Goal: Task Accomplishment & Management: Complete application form

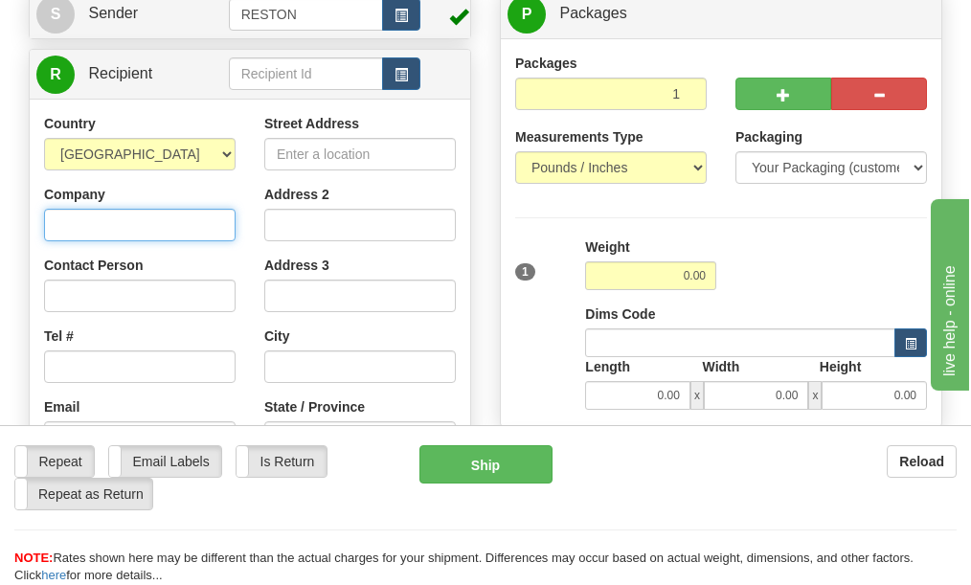
click at [133, 223] on input "Company" at bounding box center [140, 225] width 192 height 33
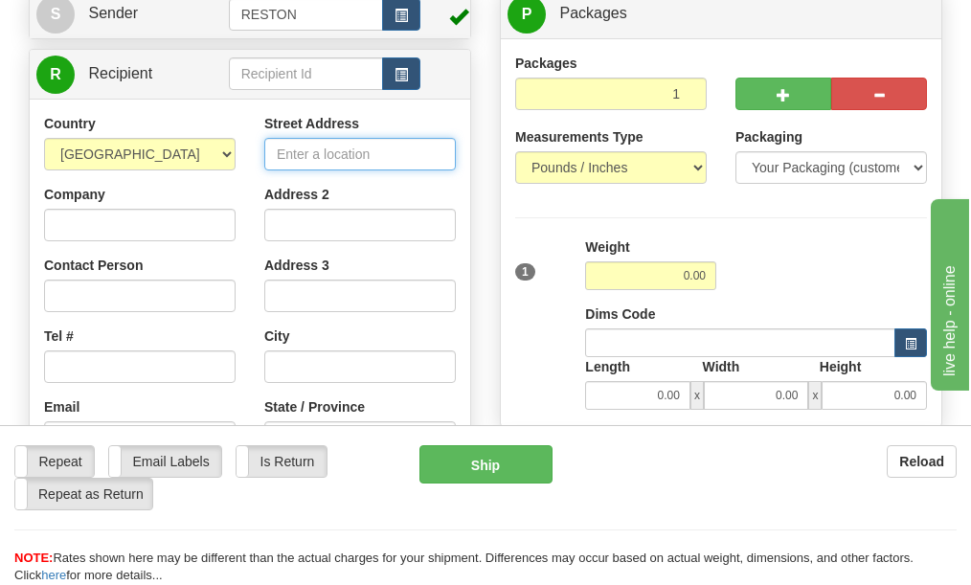
click at [304, 151] on input "Street Address" at bounding box center [360, 154] width 192 height 33
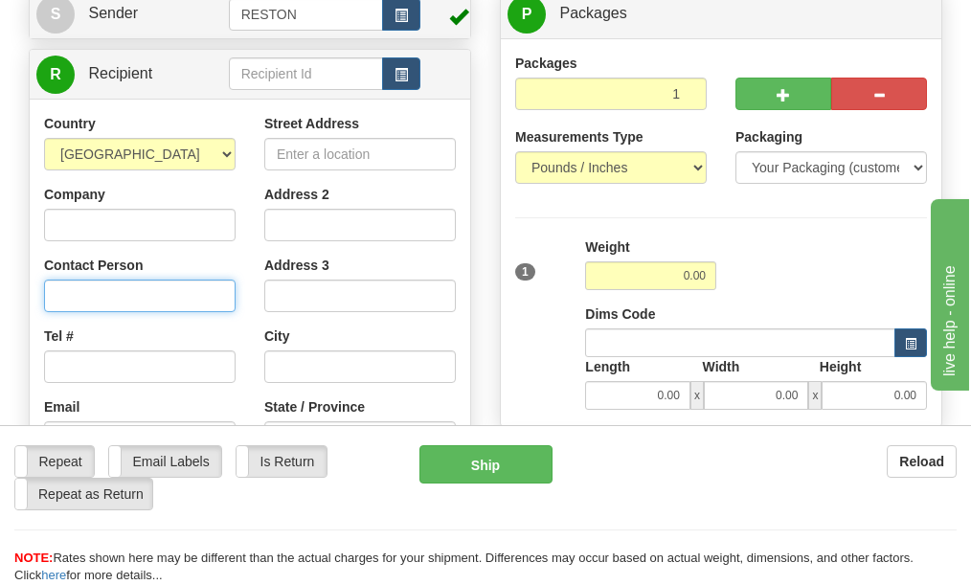
click at [84, 293] on input "Contact Person" at bounding box center [140, 296] width 192 height 33
type input "[PERSON_NAME]"
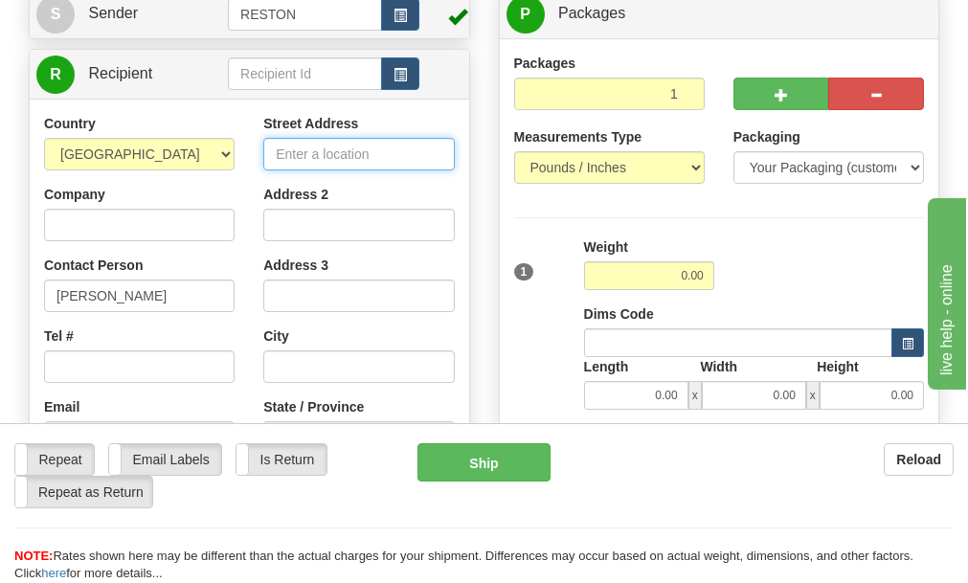
click at [299, 152] on input "Street Address" at bounding box center [358, 154] width 191 height 33
paste input "9 Ambridge Ave."
type input "9 Ambridge Ave."
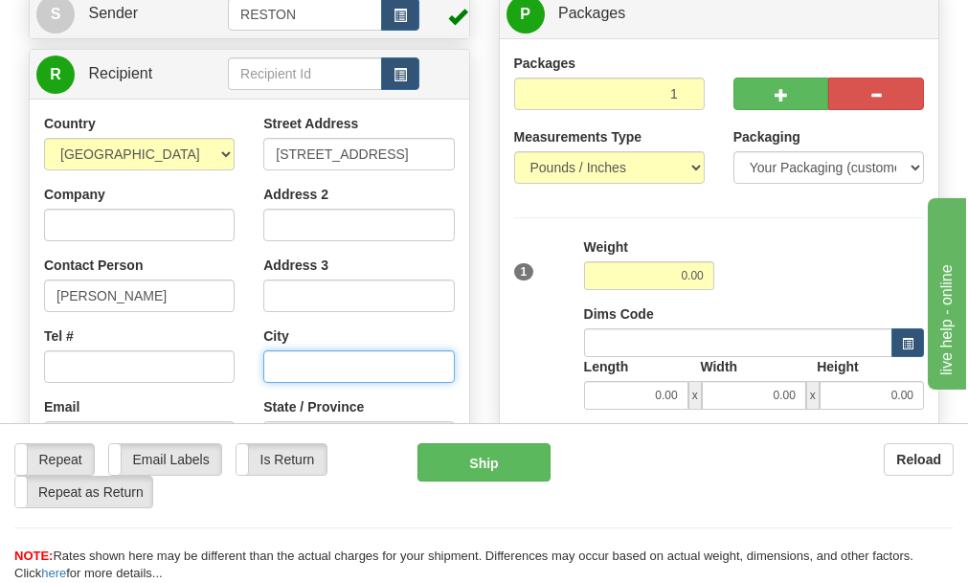
click at [290, 357] on input "text" at bounding box center [358, 367] width 191 height 33
paste input "[GEOGRAPHIC_DATA]"
type input "[GEOGRAPHIC_DATA]"
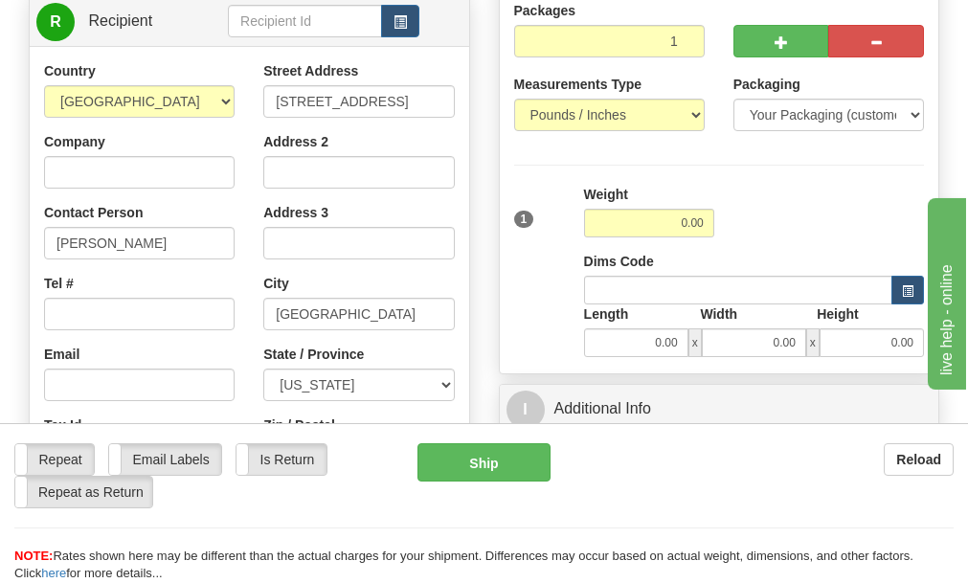
scroll to position [287, 0]
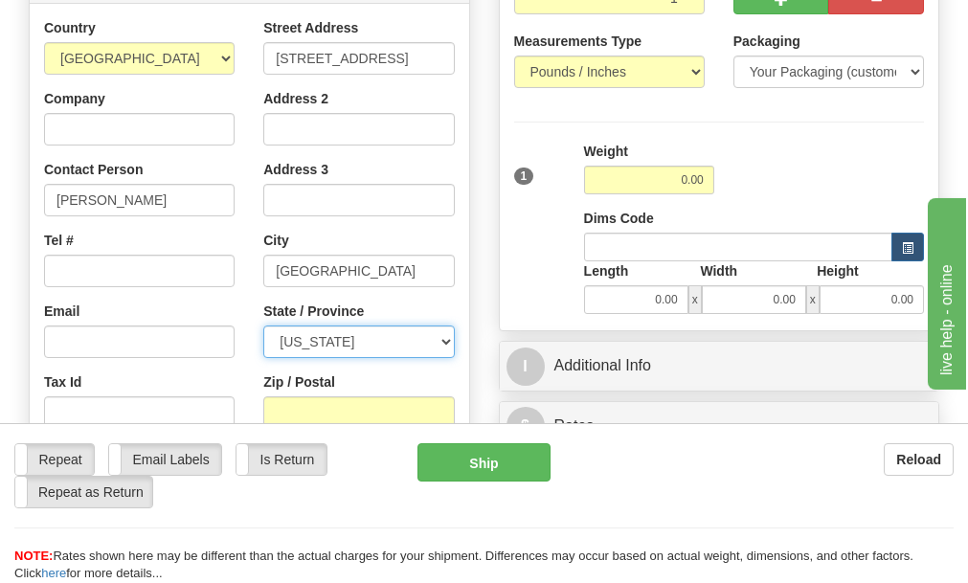
click at [292, 336] on select "[US_STATE] [US_STATE] [US_STATE] [US_STATE] Armed Forces America Armed Forces E…" at bounding box center [358, 342] width 191 height 33
select select "PA"
click at [263, 326] on select "[US_STATE] [US_STATE] [US_STATE] [US_STATE] Armed Forces America Armed Forces E…" at bounding box center [358, 342] width 191 height 33
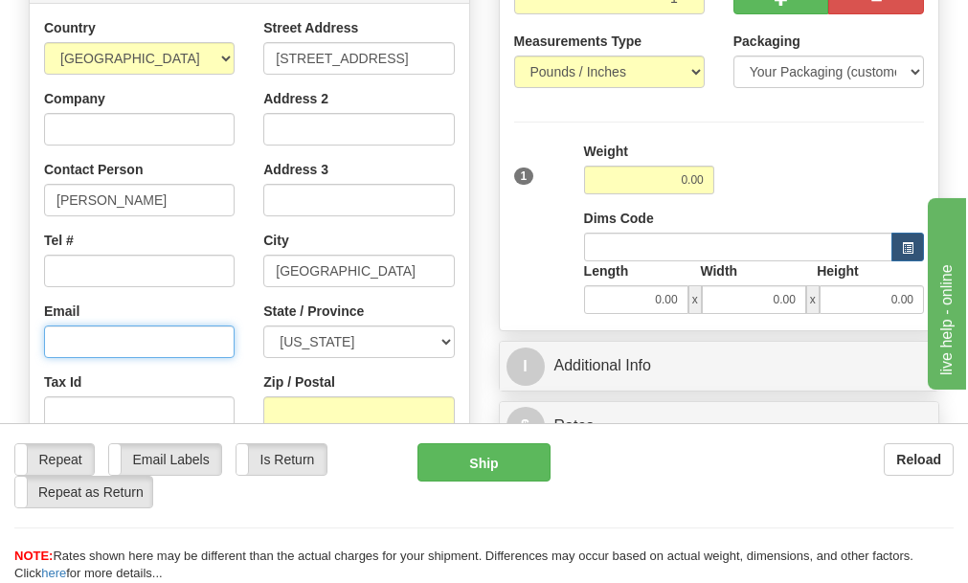
click at [125, 338] on input "Email" at bounding box center [139, 342] width 191 height 33
paste input "[EMAIL_ADDRESS][PERSON_NAME][DOMAIN_NAME]"
type input "[EMAIL_ADDRESS][PERSON_NAME][DOMAIN_NAME]"
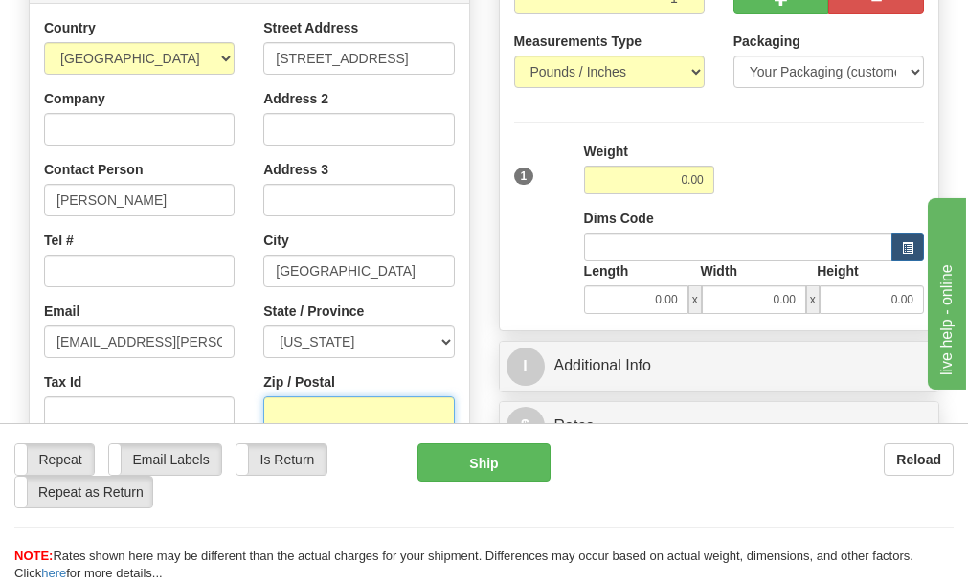
click at [324, 401] on input "Zip / Postal" at bounding box center [358, 413] width 191 height 33
paste input "15003"
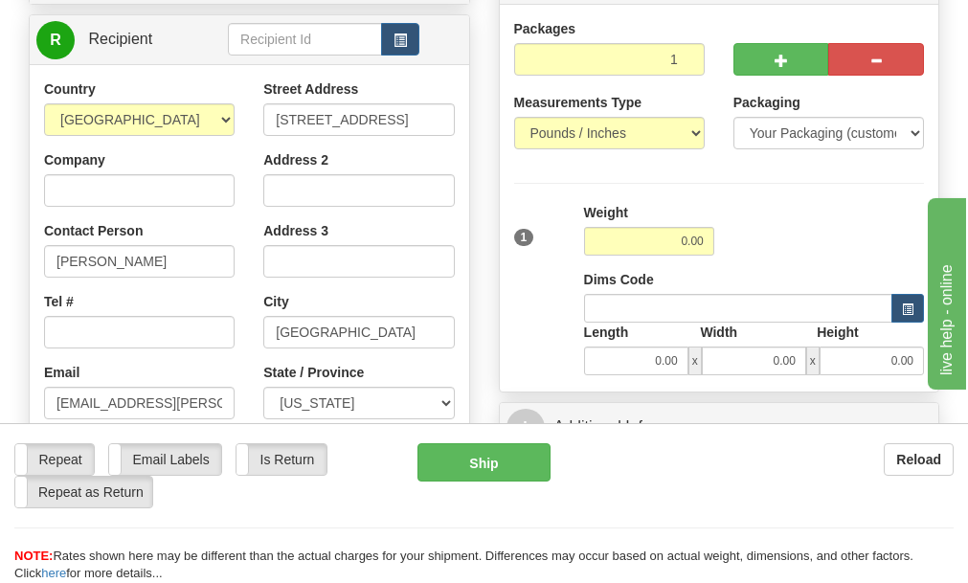
scroll to position [192, 0]
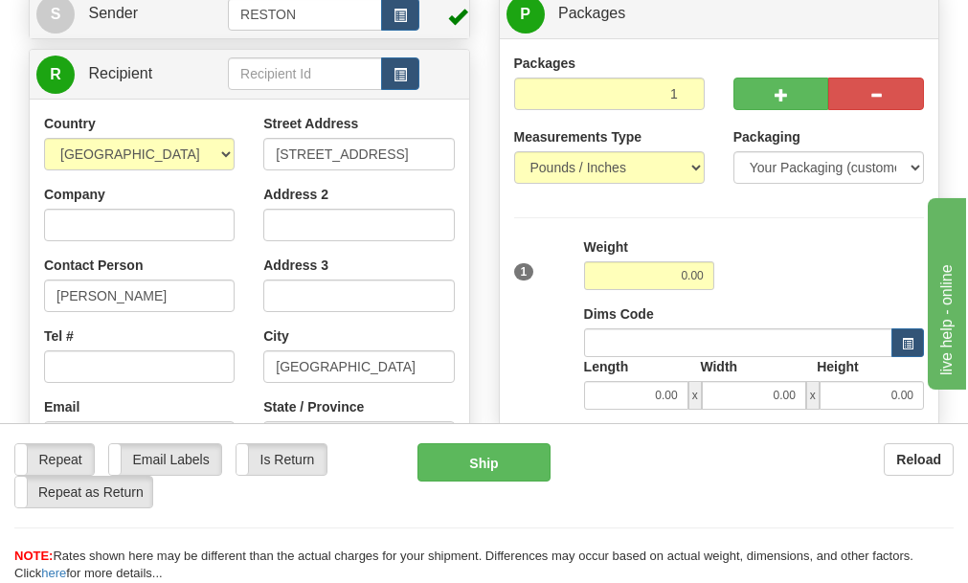
type input "15003"
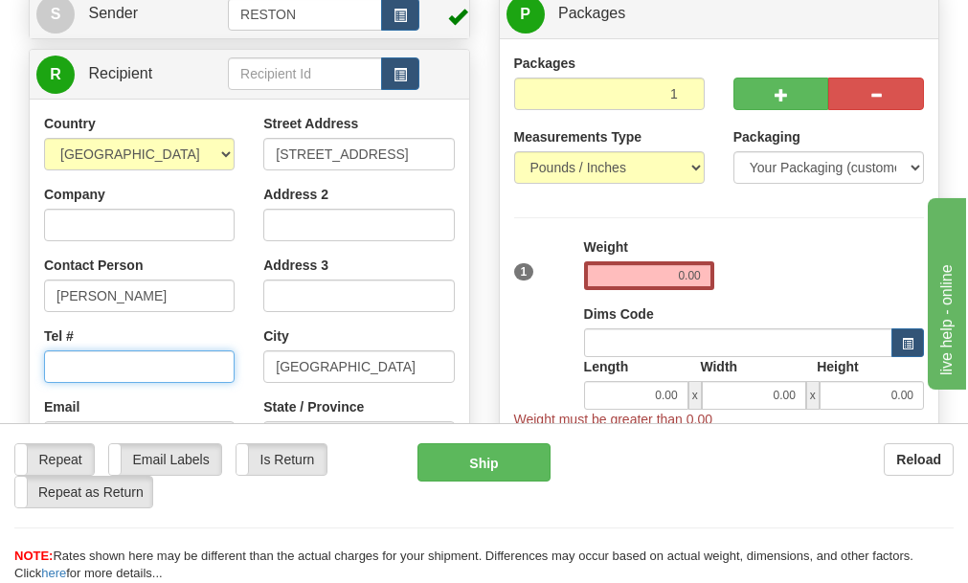
click at [142, 369] on input "Tel #" at bounding box center [139, 367] width 191 height 33
paste input "[PHONE_NUMBER]"
drag, startPoint x: 82, startPoint y: 370, endPoint x: 103, endPoint y: 373, distance: 21.3
click at [85, 370] on input "[PHONE_NUMBER]" at bounding box center [139, 367] width 191 height 33
click at [104, 366] on input "412726-3494" at bounding box center [139, 367] width 191 height 33
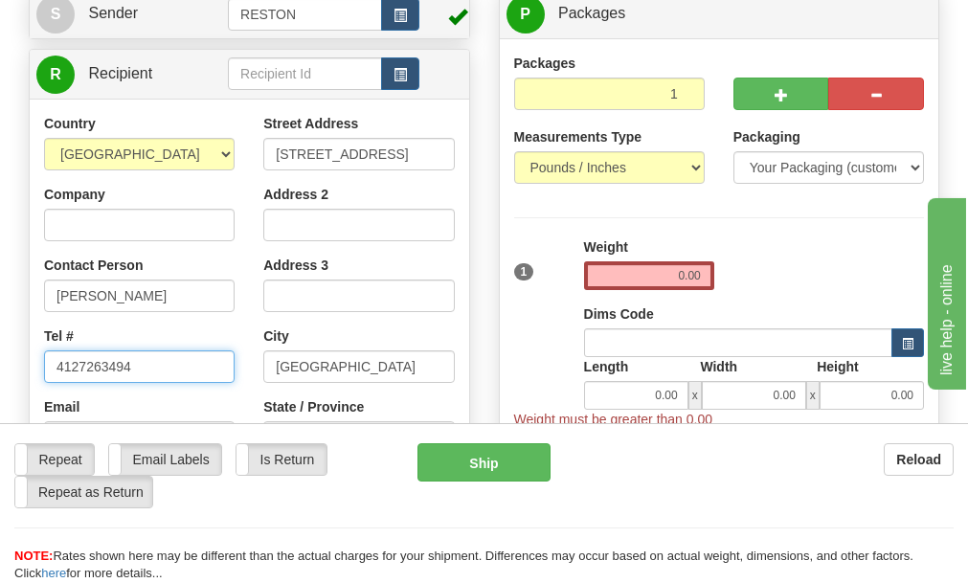
type input "4127263494"
click at [182, 330] on div "Tel # 4127263494" at bounding box center [139, 355] width 191 height 57
drag, startPoint x: 673, startPoint y: 269, endPoint x: 689, endPoint y: 269, distance: 15.3
click at [689, 269] on input "0.00" at bounding box center [649, 276] width 130 height 29
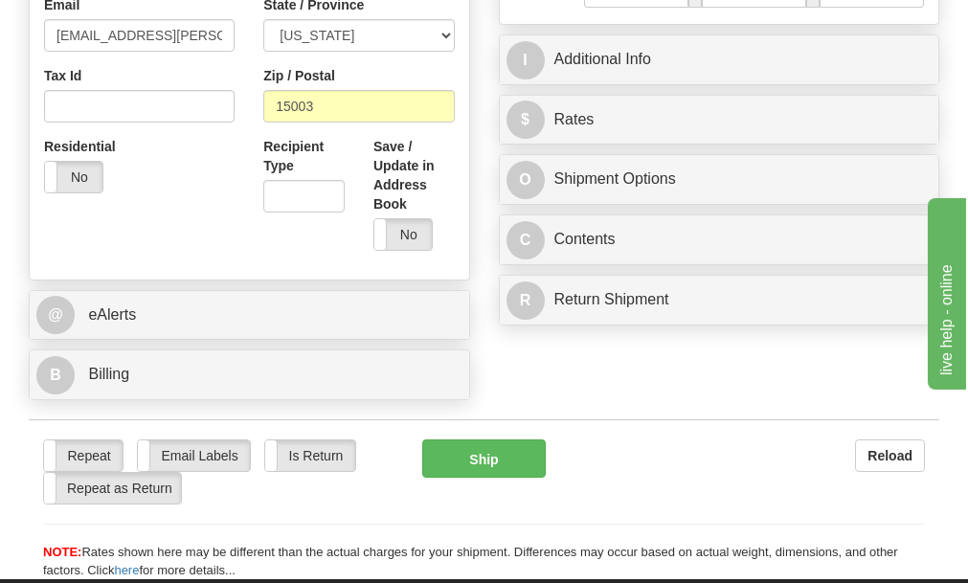
scroll to position [671, 0]
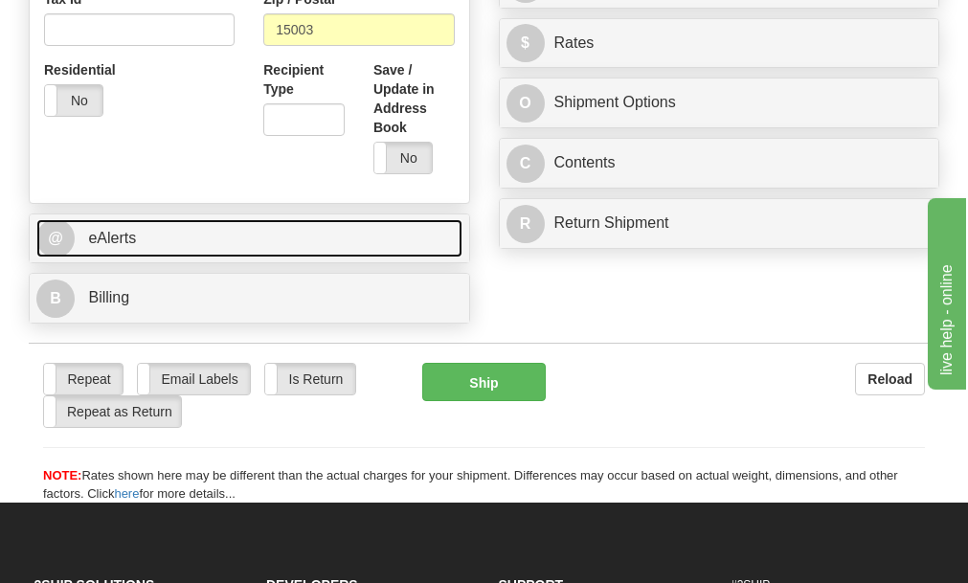
type input "5.00"
click at [247, 245] on link "@ eAlerts" at bounding box center [249, 238] width 426 height 39
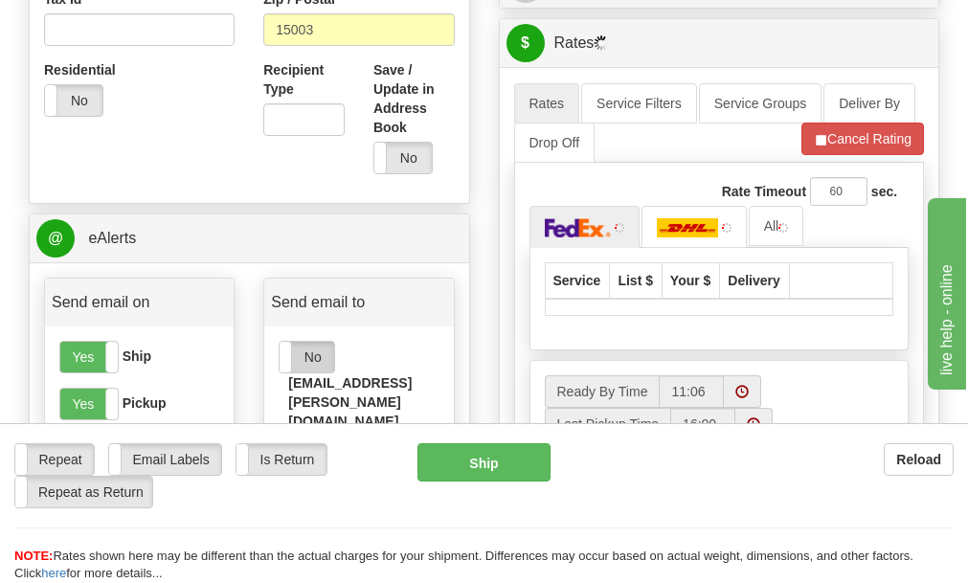
click at [293, 356] on label "No" at bounding box center [307, 357] width 55 height 31
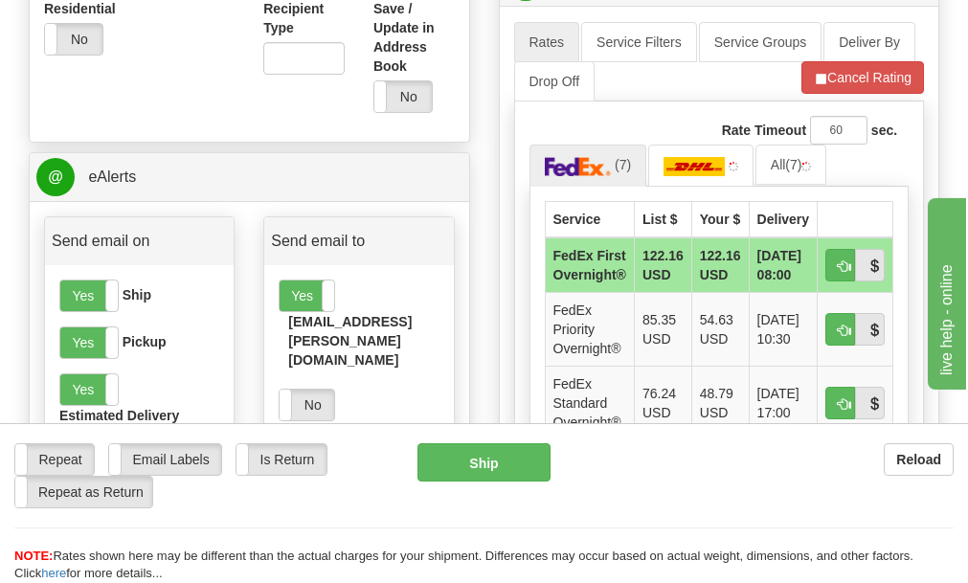
scroll to position [766, 0]
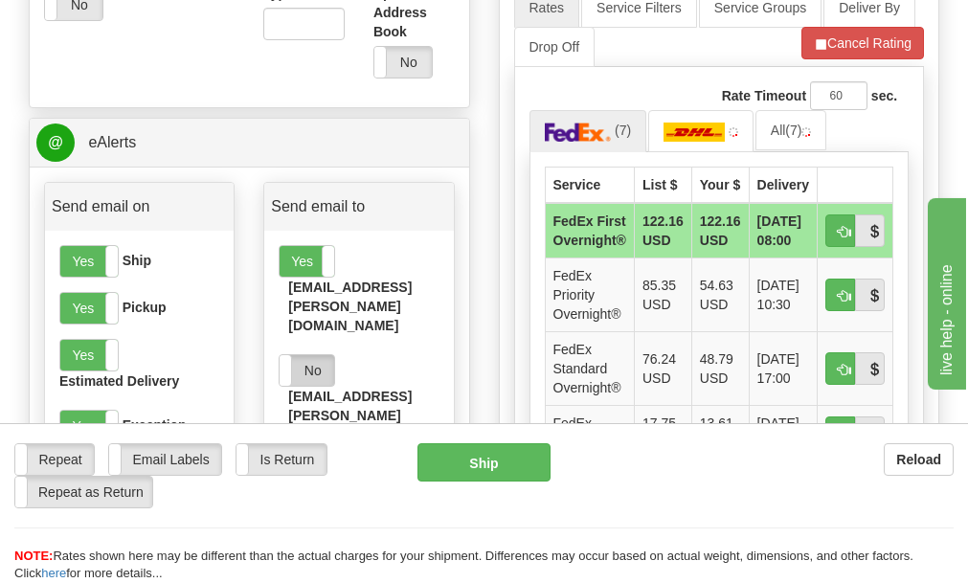
click at [307, 355] on label "No" at bounding box center [307, 370] width 55 height 31
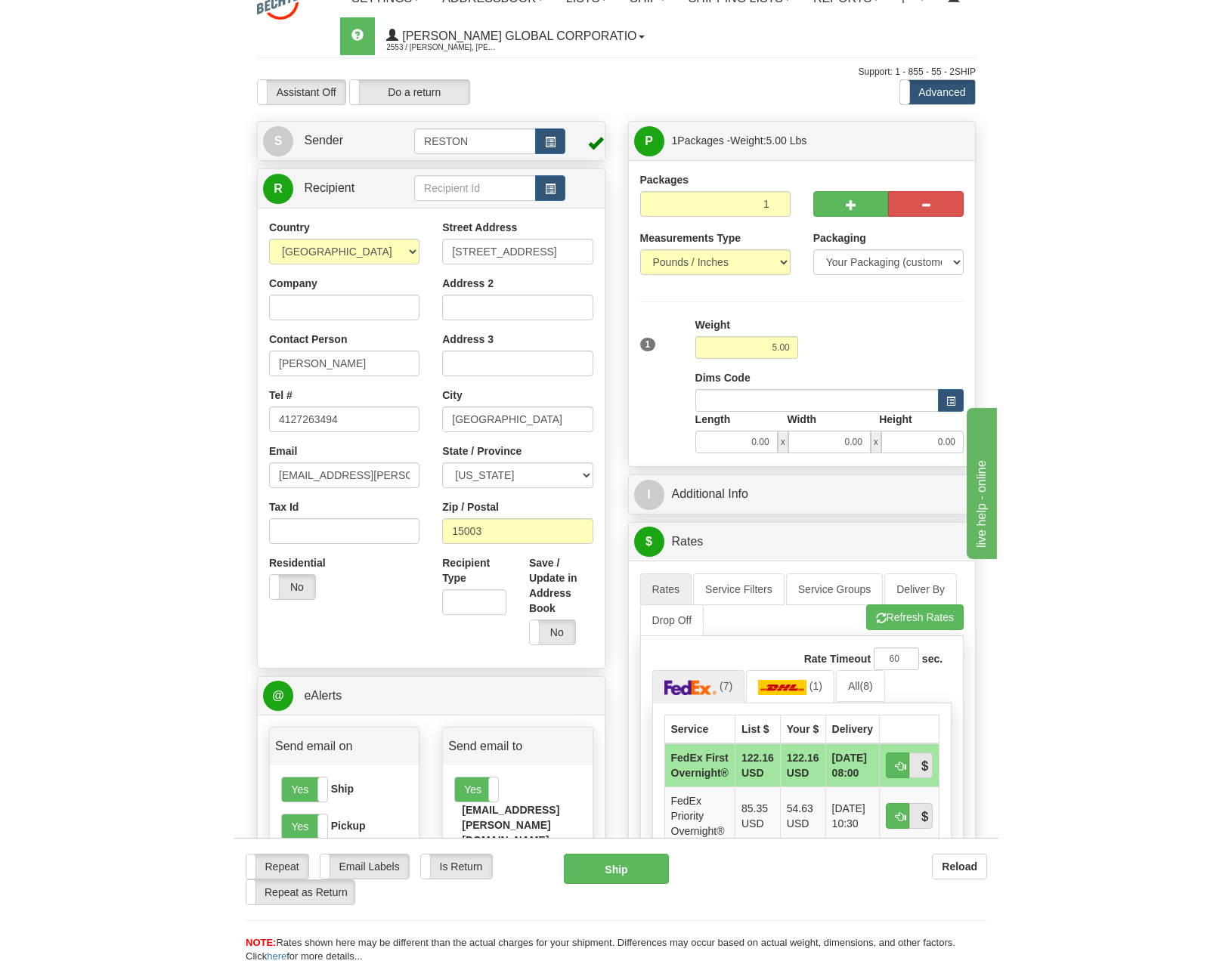
scroll to position [0, 0]
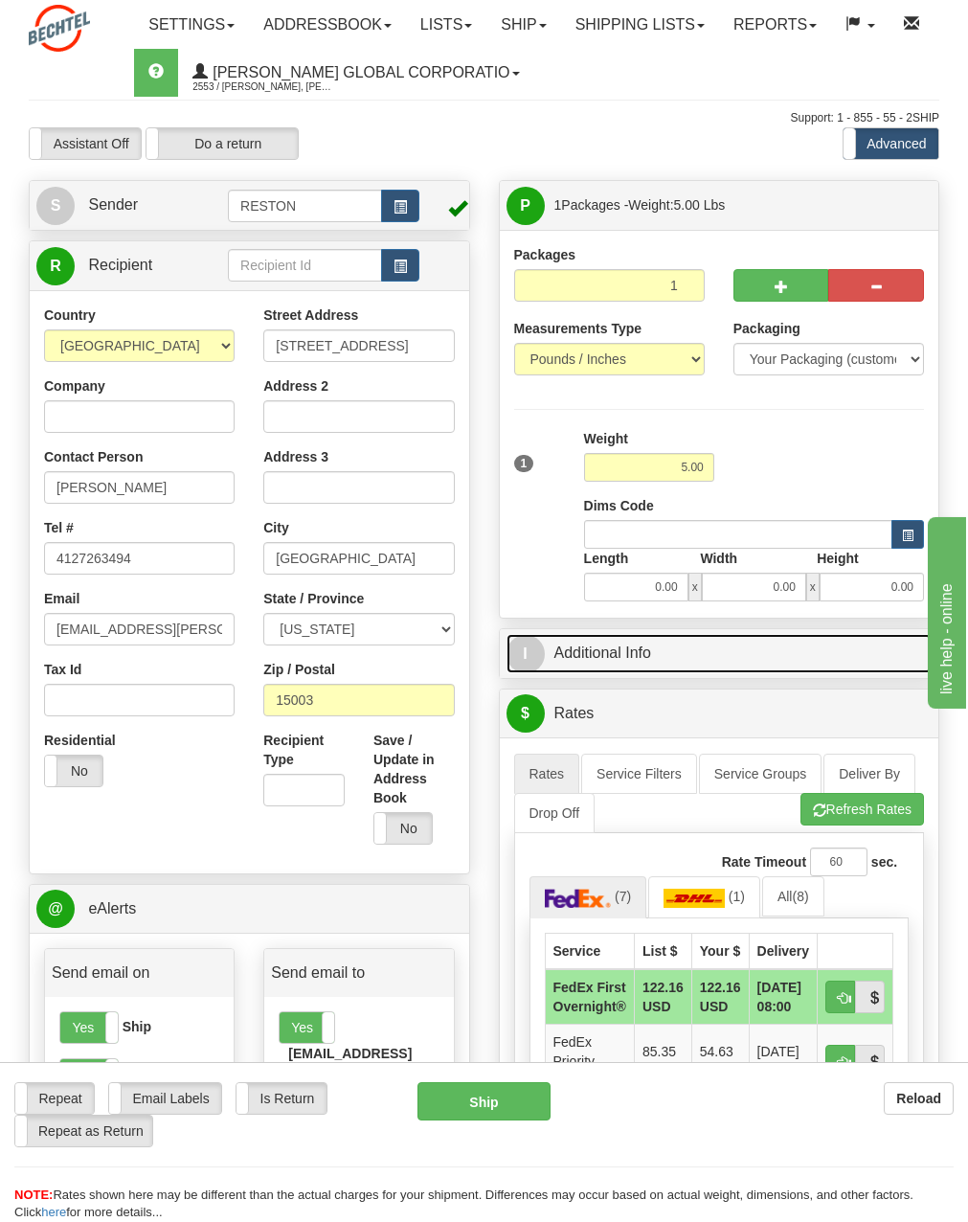
click at [575, 584] on link "I Additional Info" at bounding box center [720, 653] width 426 height 39
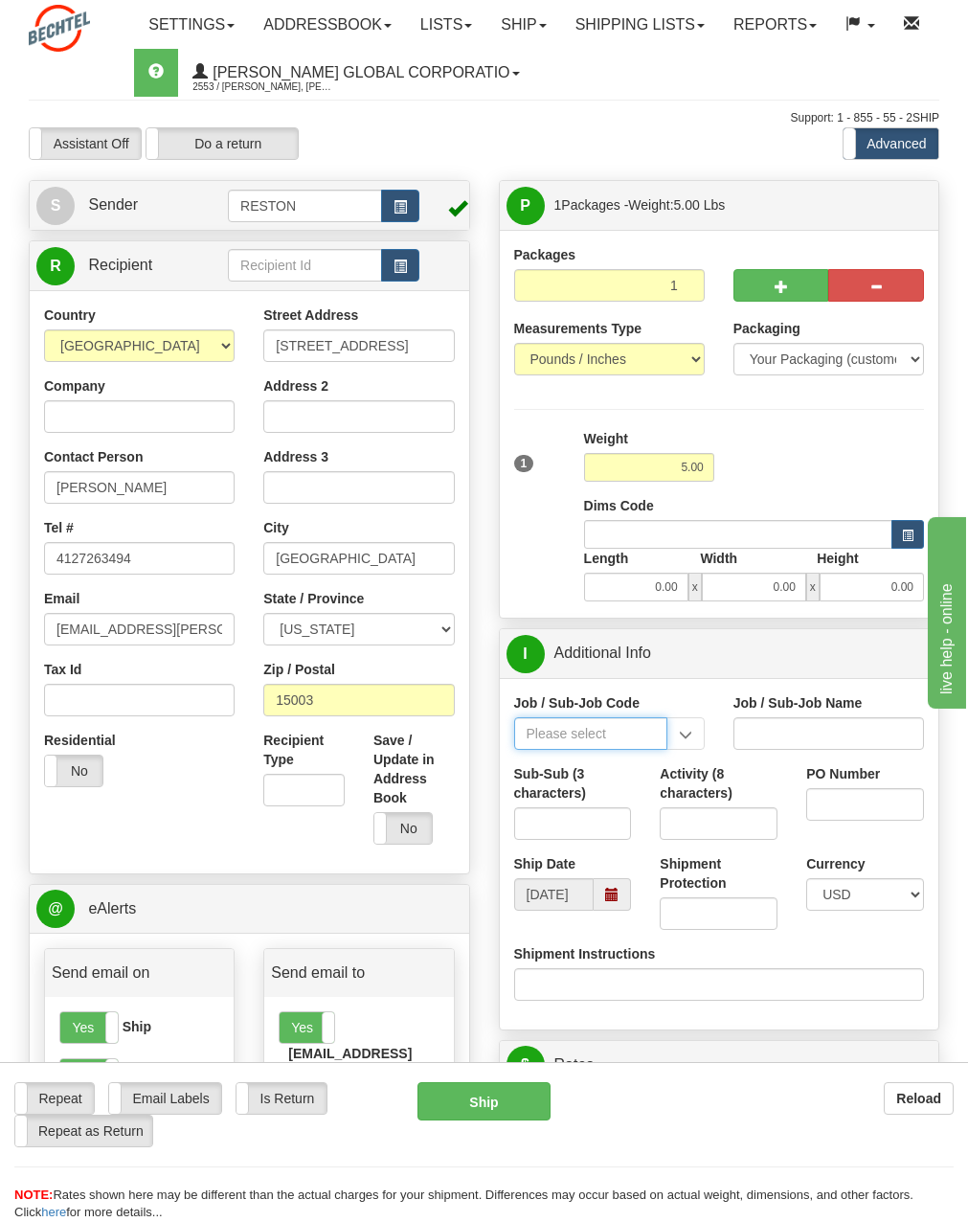
click at [602, 584] on input "Job / Sub-Job Code" at bounding box center [590, 733] width 153 height 33
drag, startPoint x: 565, startPoint y: 736, endPoint x: 636, endPoint y: 728, distance: 71.3
click at [570, 584] on input "Job / Sub-Job Code" at bounding box center [590, 733] width 153 height 33
paste input "55645-300"
type input "55645-300"
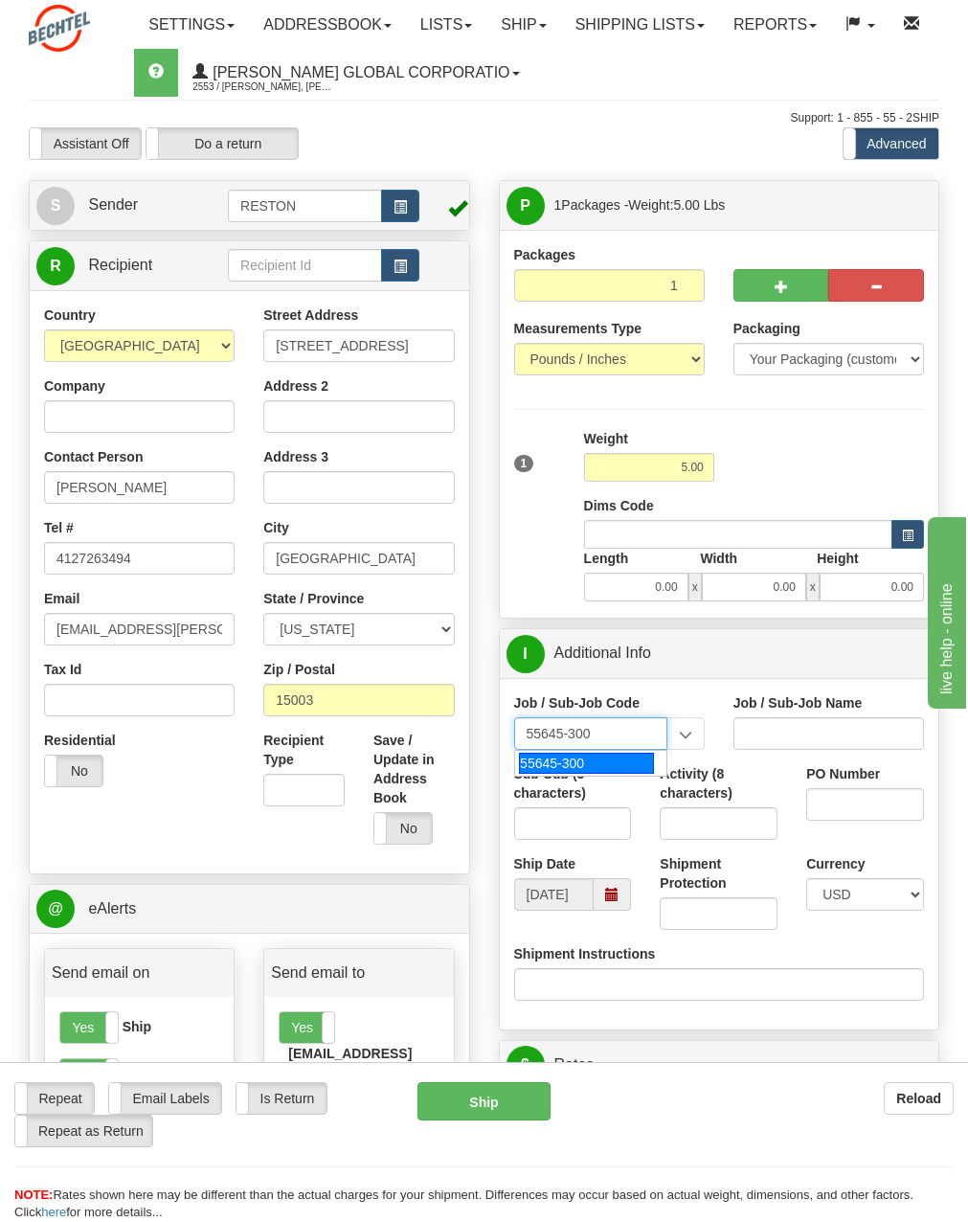
click at [578, 584] on div "55645-300" at bounding box center [586, 763] width 135 height 21
type input "CORPORATE CONSTRUCTION SRVCS - PRODUCTIVITY"
type input "55645-300"
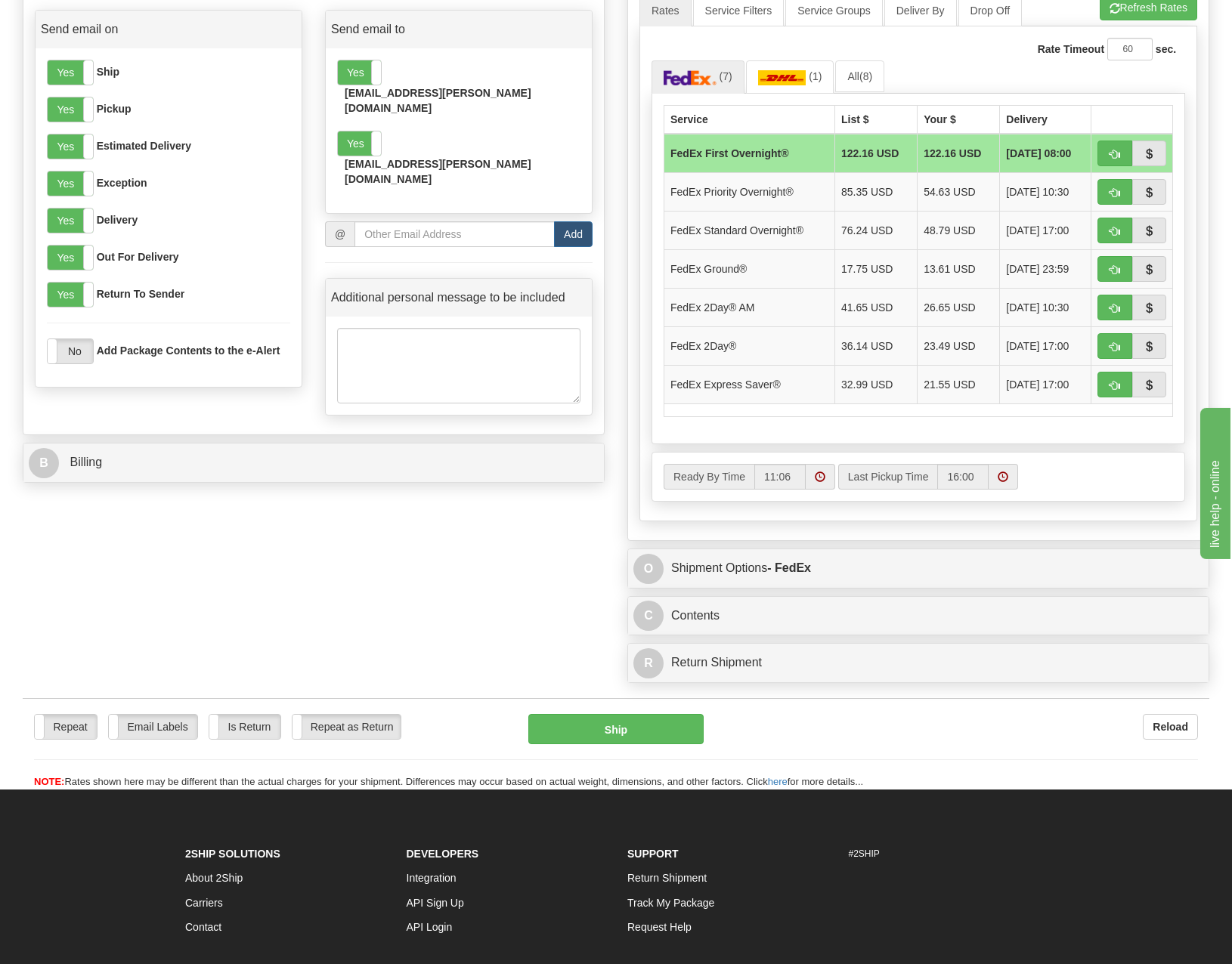
scroll to position [661, 0]
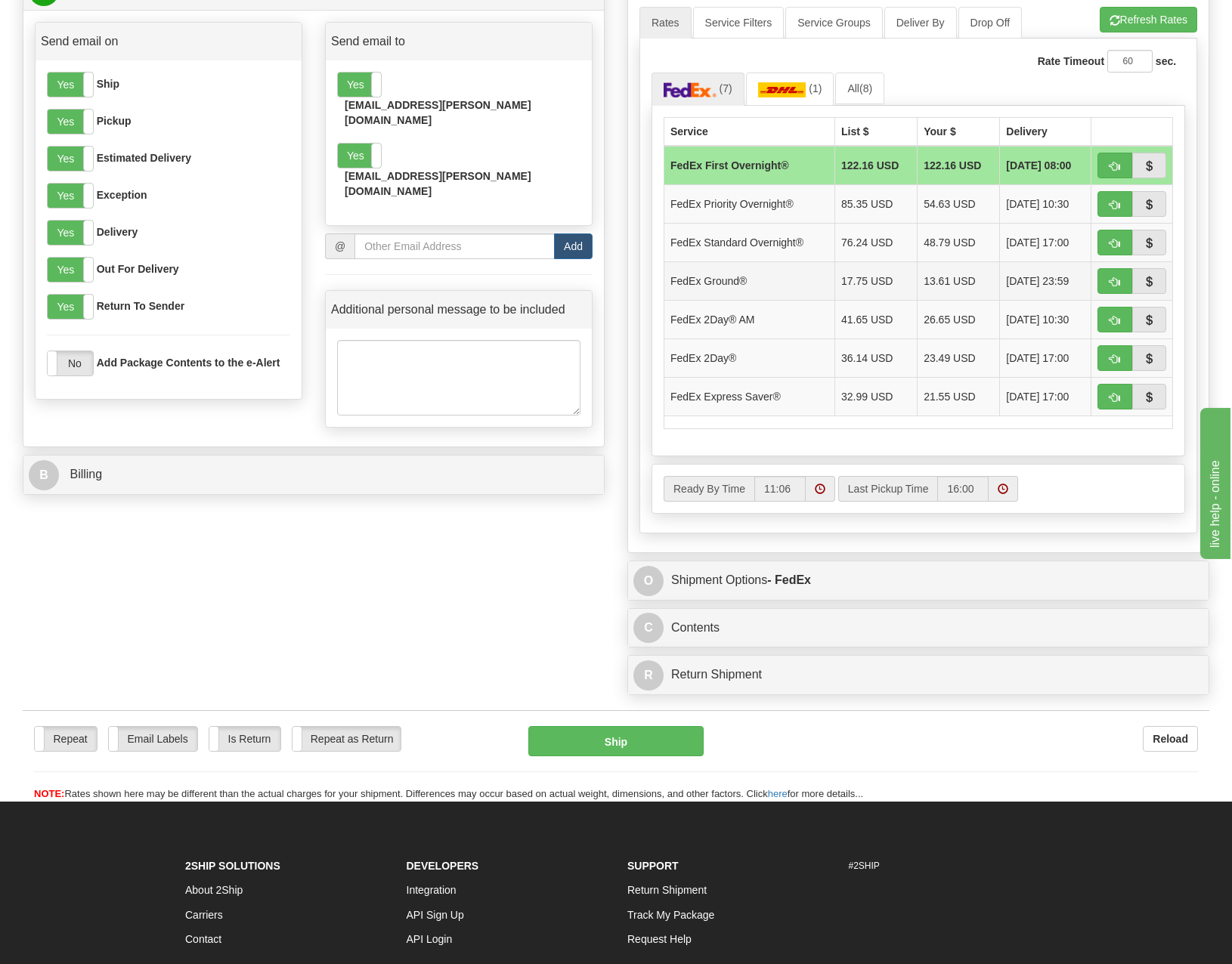
click at [742, 278] on td "FedEx Ground®" at bounding box center [750, 280] width 170 height 39
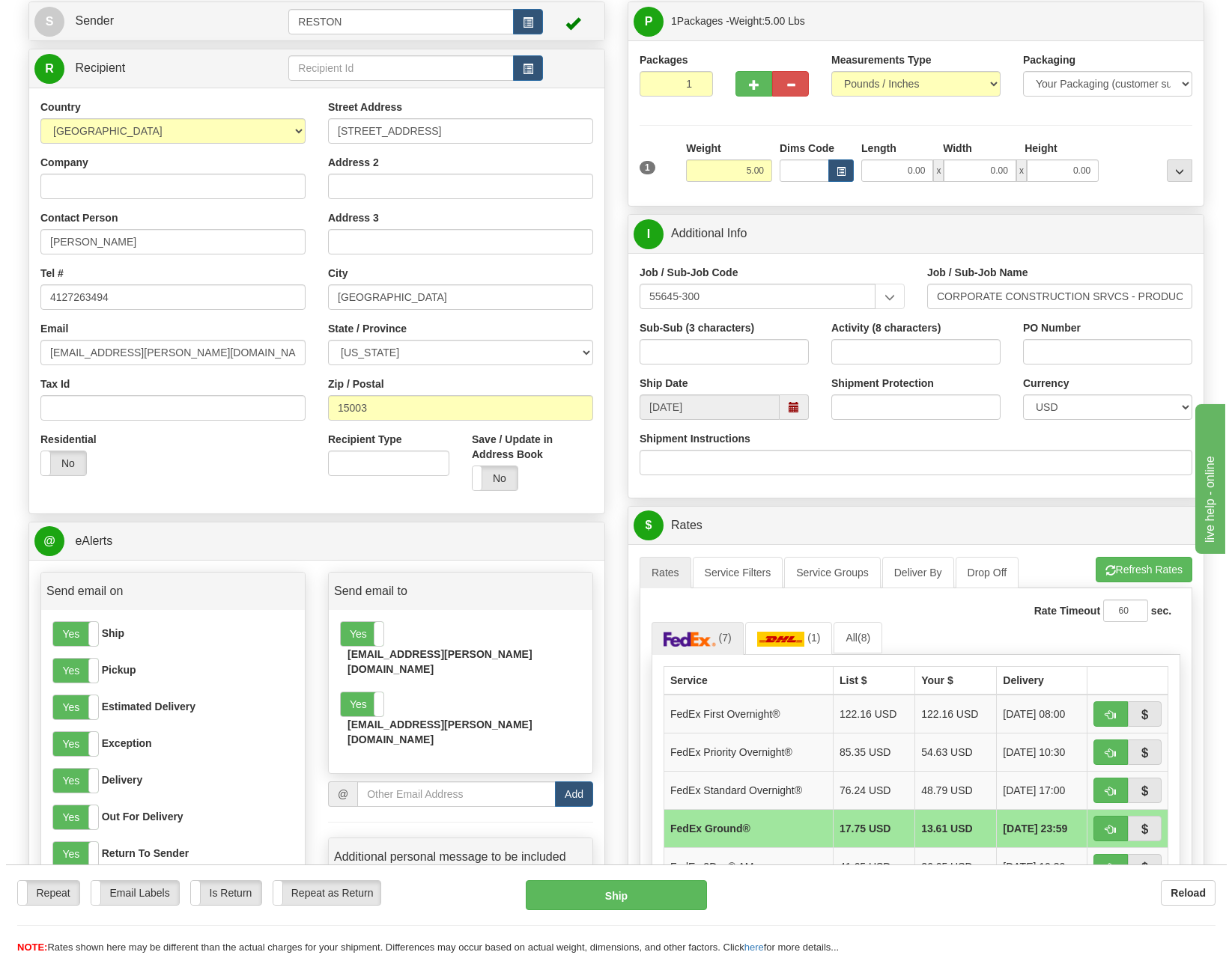
scroll to position [56, 0]
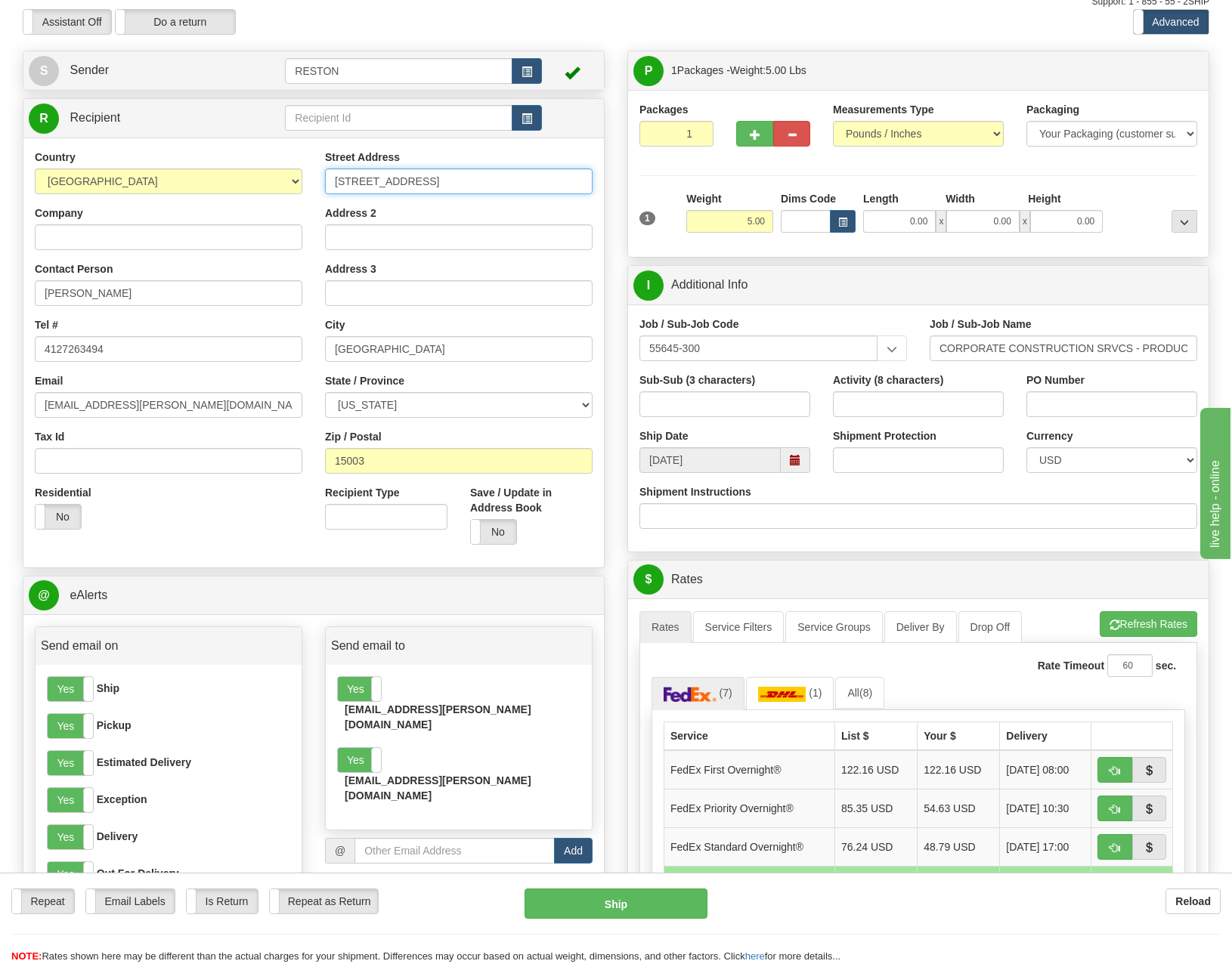
click at [464, 186] on input "9 Ambridge Ave." at bounding box center [459, 181] width 268 height 26
type input "[STREET_ADDRESS]"
click at [582, 461] on button "Ship" at bounding box center [616, 903] width 183 height 30
type input "92"
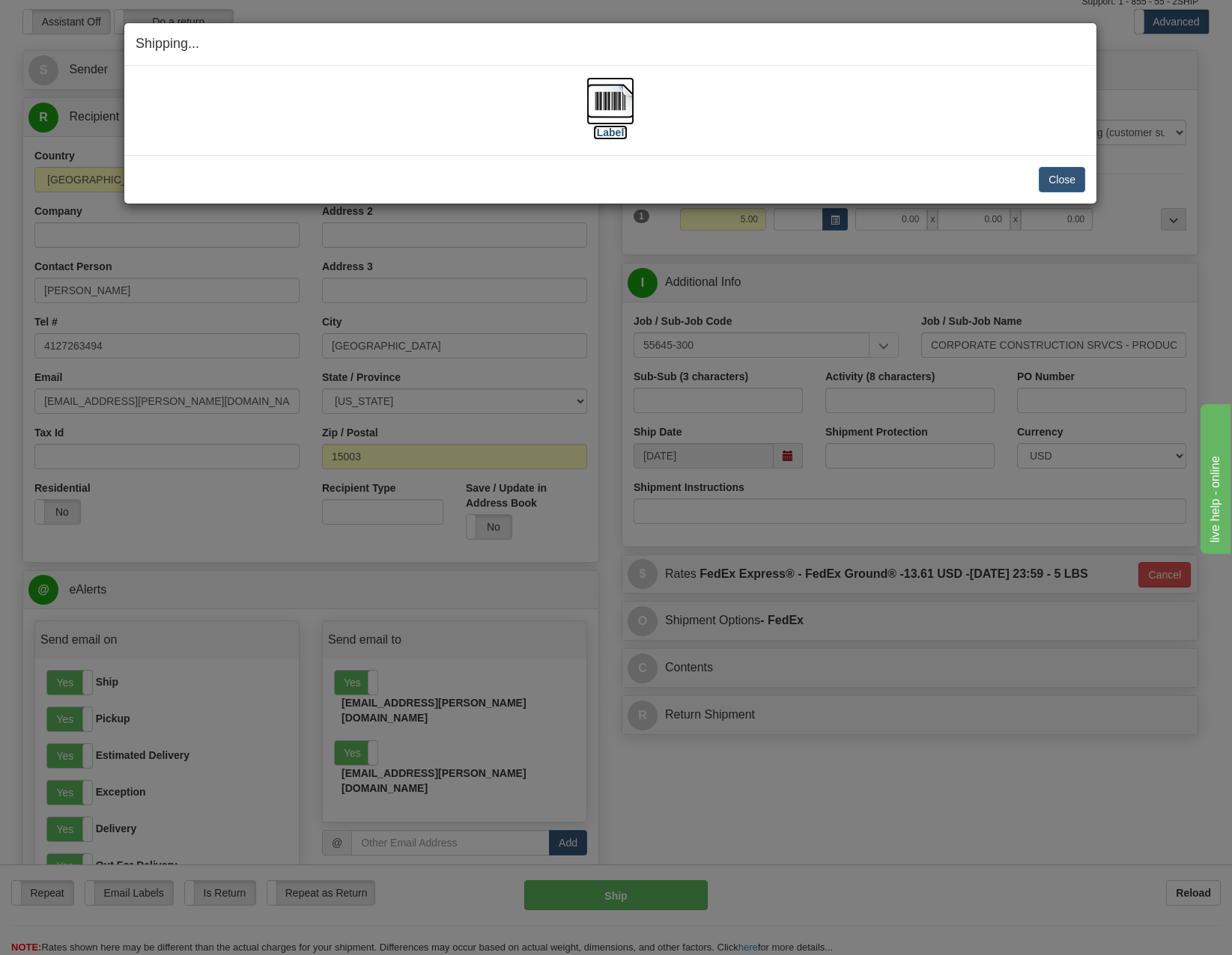
click at [620, 135] on label "[Label]" at bounding box center [611, 132] width 34 height 15
click at [758, 175] on button "Close" at bounding box center [1062, 180] width 46 height 26
click at [758, 179] on button "Close" at bounding box center [1062, 180] width 46 height 26
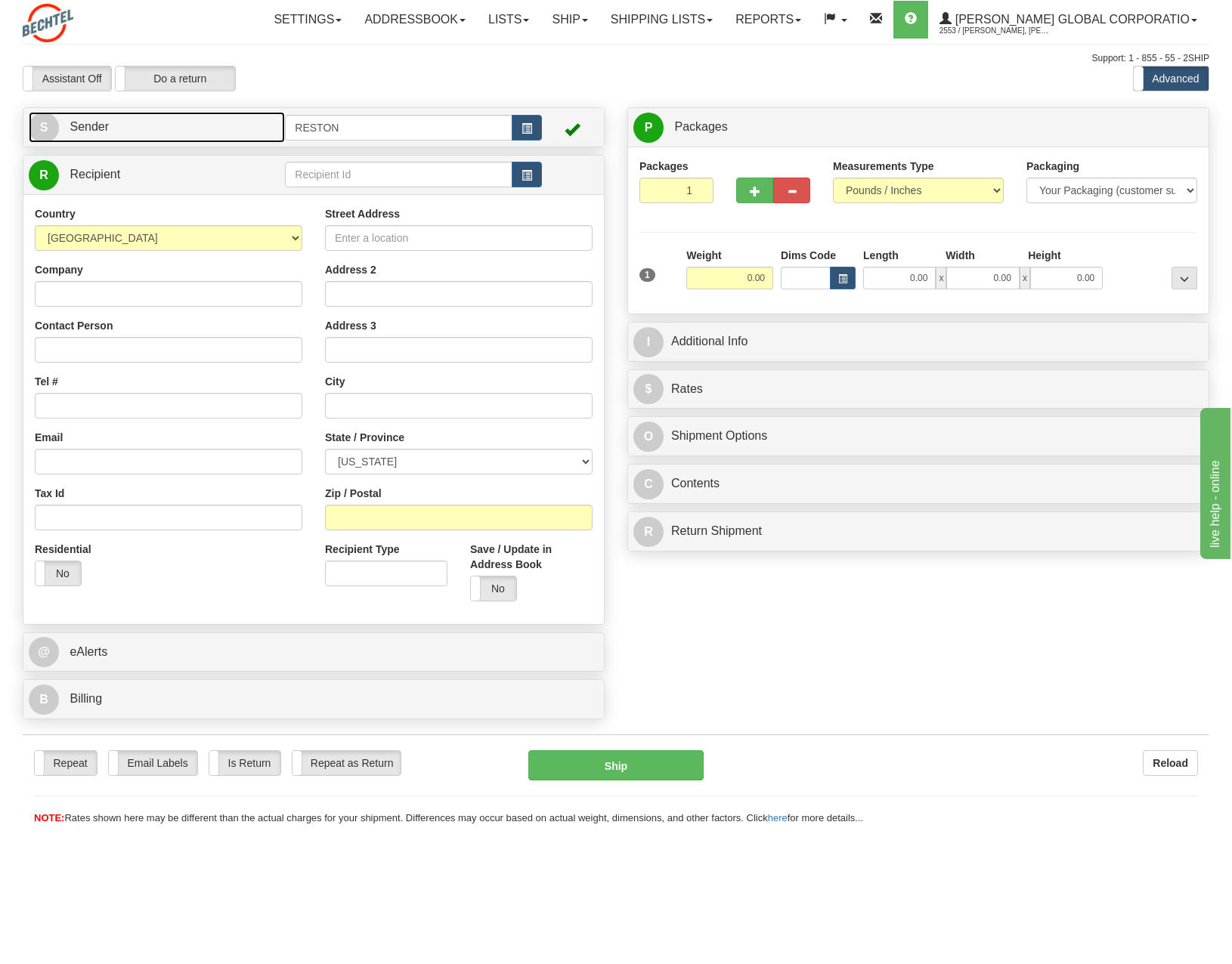
click at [113, 129] on link "S Sender" at bounding box center [156, 127] width 257 height 31
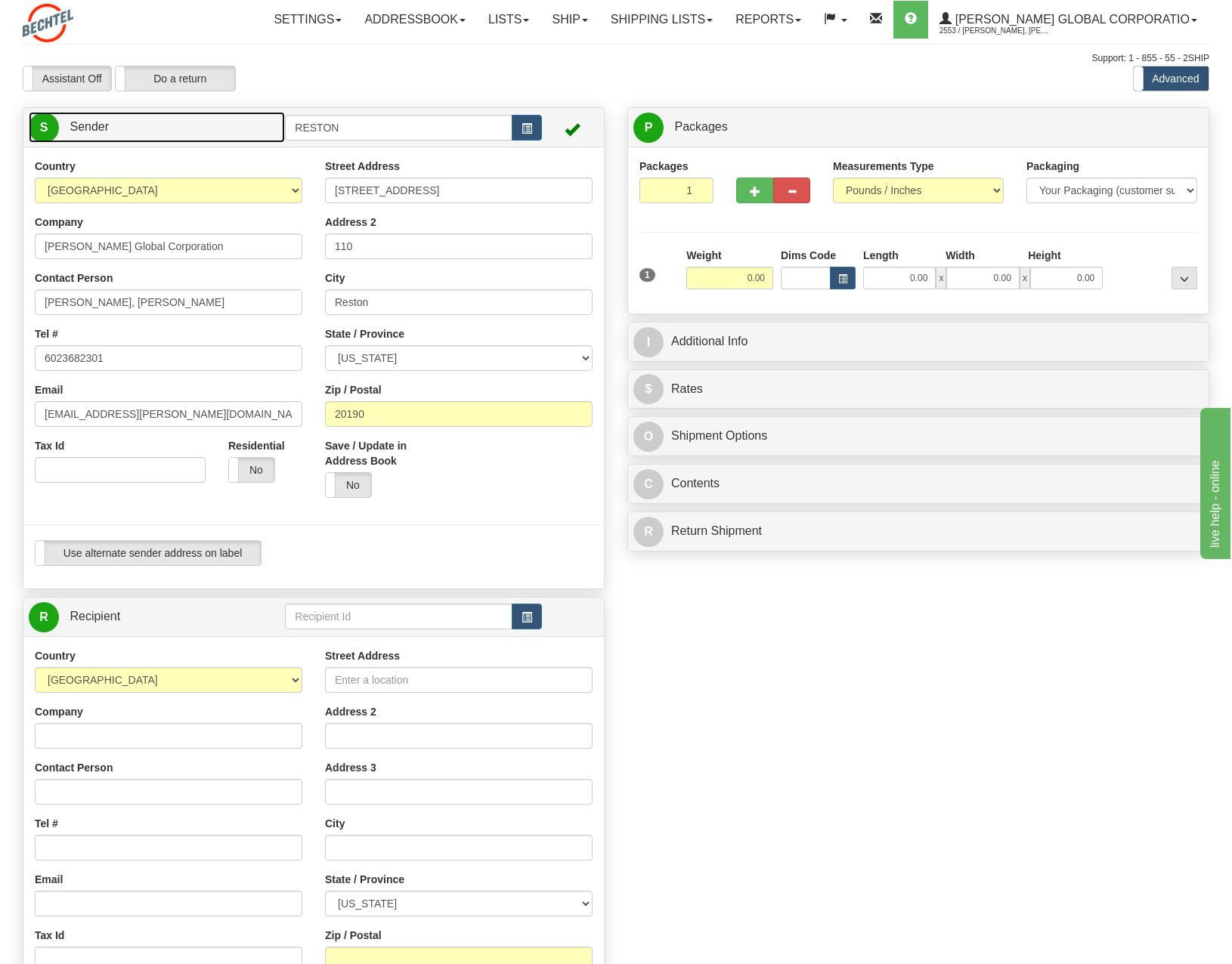
click at [113, 126] on link "S Sender" at bounding box center [156, 127] width 257 height 31
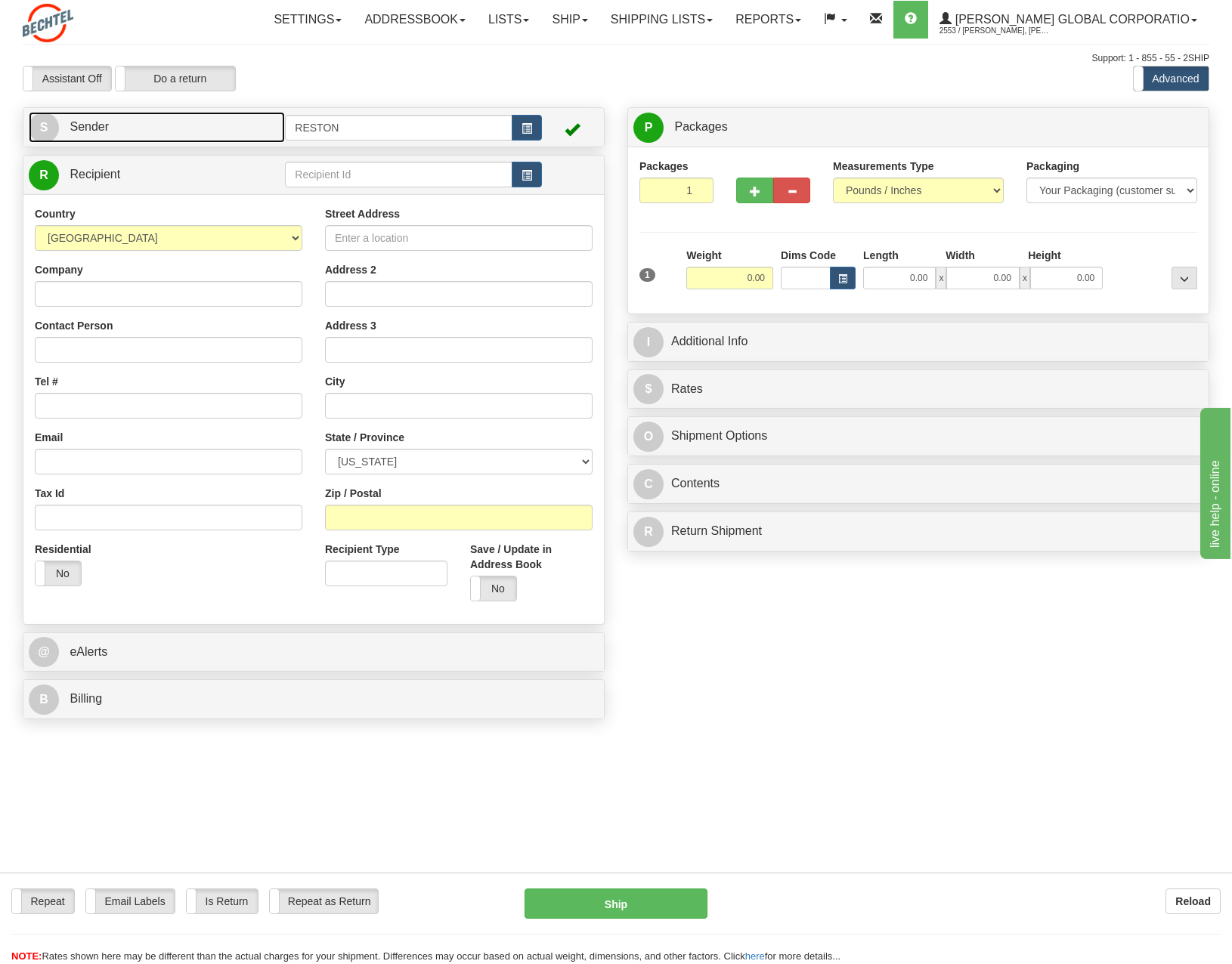
click at [113, 125] on link "S Sender" at bounding box center [156, 127] width 257 height 31
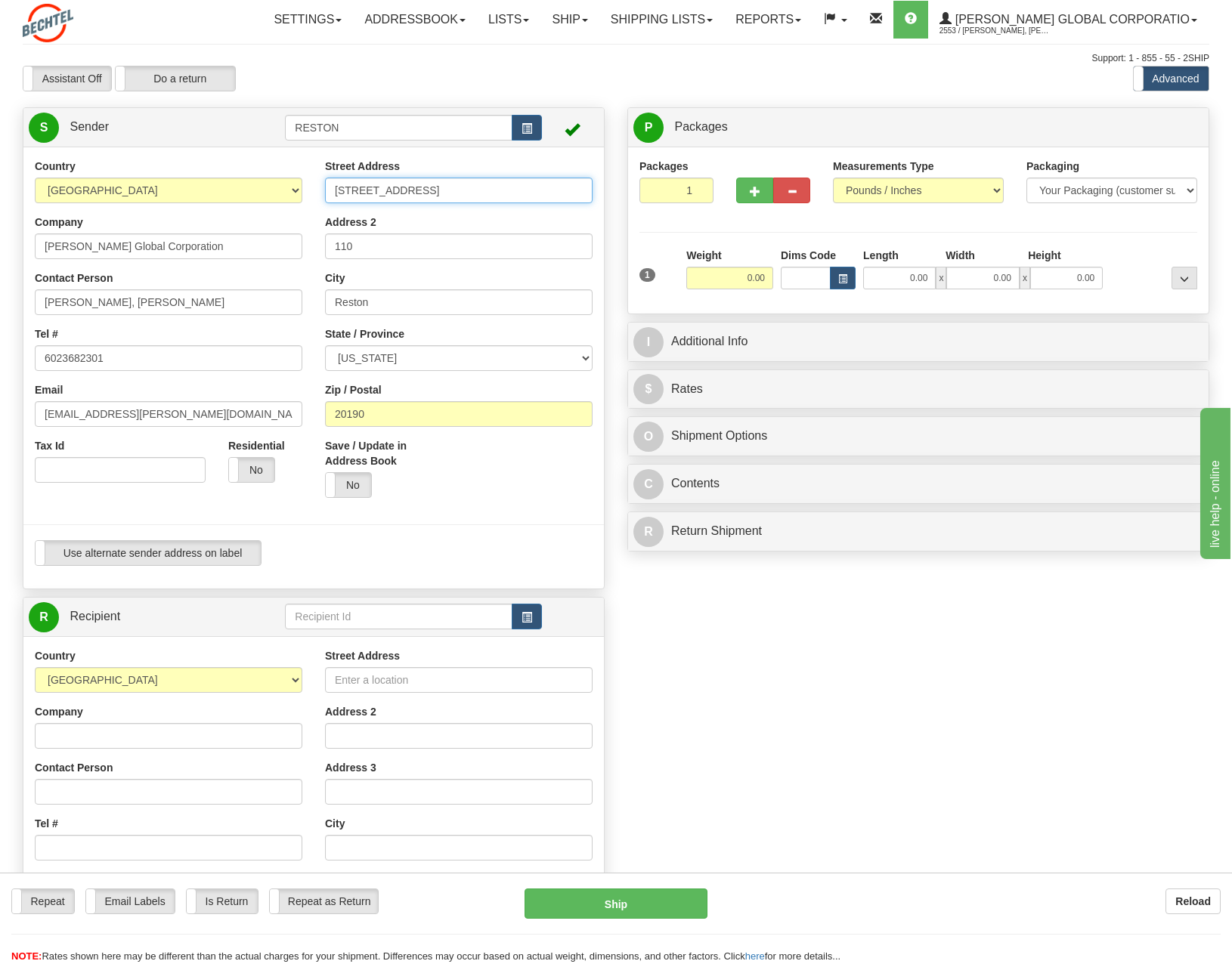
drag, startPoint x: 477, startPoint y: 191, endPoint x: 316, endPoint y: 189, distance: 161.0
click at [316, 189] on div "Street Address [STREET_ADDRESS] Address 2 110 City [GEOGRAPHIC_DATA] State / Pr…" at bounding box center [459, 334] width 290 height 350
type input "[STREET_ADDRESS]"
drag, startPoint x: 196, startPoint y: 237, endPoint x: 9, endPoint y: 241, distance: 187.0
click at [9, 241] on div "Toggle navigation Settings Shipping Preferences Fields Preferences New" at bounding box center [616, 623] width 1232 height 1246
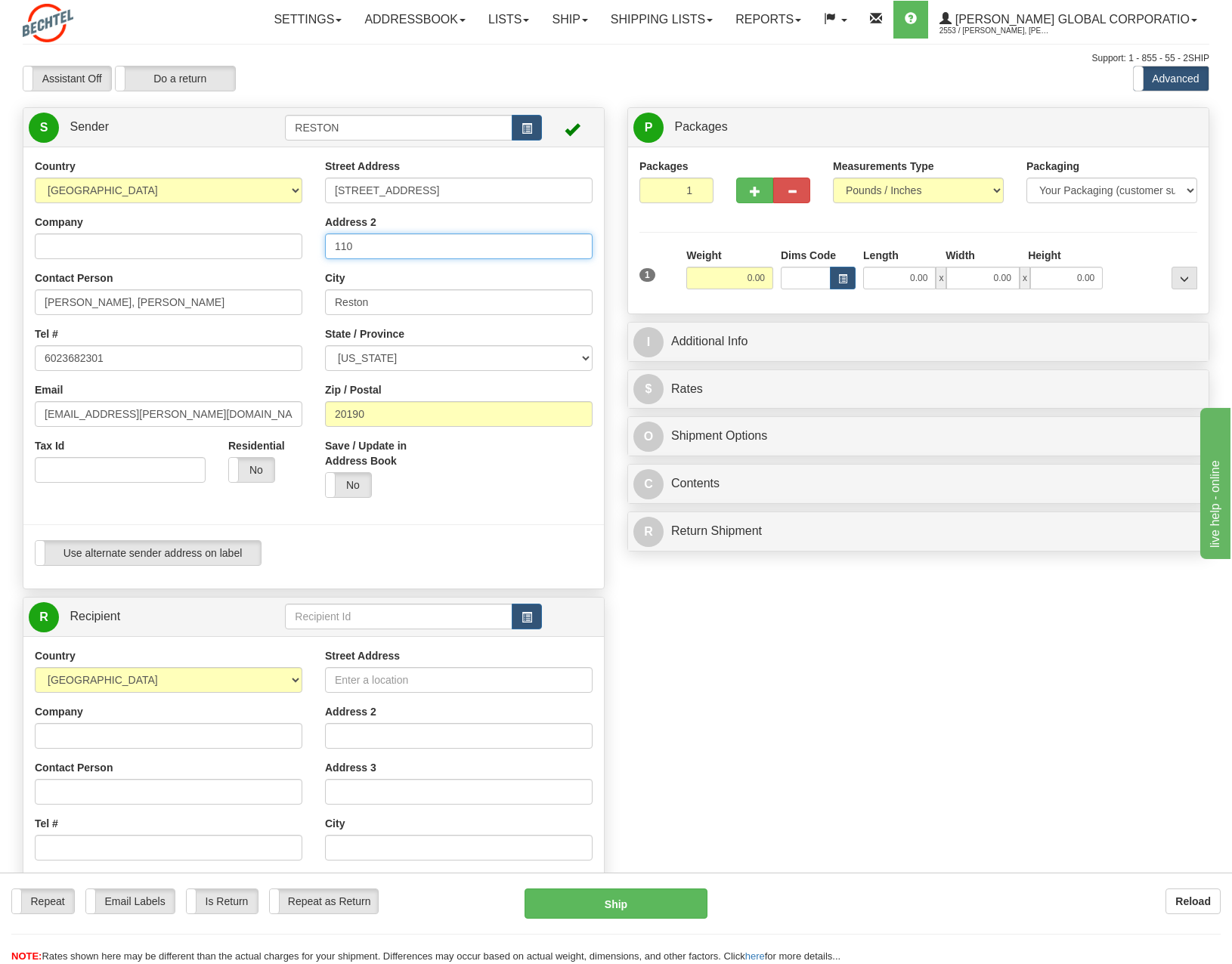
drag, startPoint x: 320, startPoint y: 246, endPoint x: 218, endPoint y: 244, distance: 102.0
click at [215, 244] on div "Country [GEOGRAPHIC_DATA] [GEOGRAPHIC_DATA] [GEOGRAPHIC_DATA] [GEOGRAPHIC_DATA]…" at bounding box center [314, 368] width 581 height 419
drag, startPoint x: 156, startPoint y: 298, endPoint x: -76, endPoint y: 299, distance: 232.0
click at [0, 299] on html "Training Course Close Toggle navigation Settings Shipping Preferences New Sende…" at bounding box center [616, 482] width 1232 height 964
type input "[PERSON_NAME]"
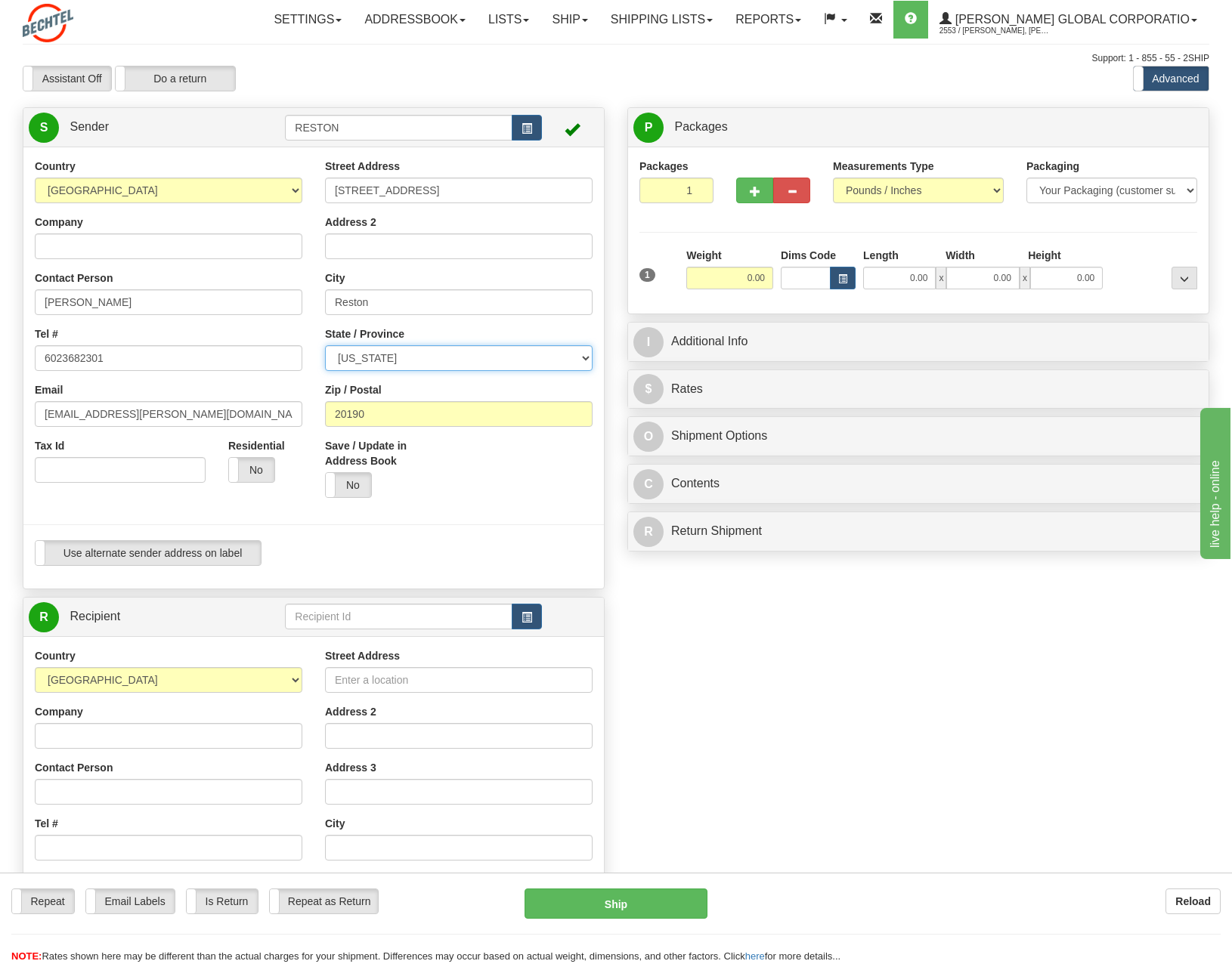
select select "PA"
drag, startPoint x: 386, startPoint y: 304, endPoint x: 369, endPoint y: 302, distance: 17.1
click at [260, 302] on div "Country [GEOGRAPHIC_DATA] [GEOGRAPHIC_DATA] [GEOGRAPHIC_DATA] [GEOGRAPHIC_DATA]…" at bounding box center [314, 368] width 581 height 419
type input "[GEOGRAPHIC_DATA]"
type input "[PERSON_NAME]"
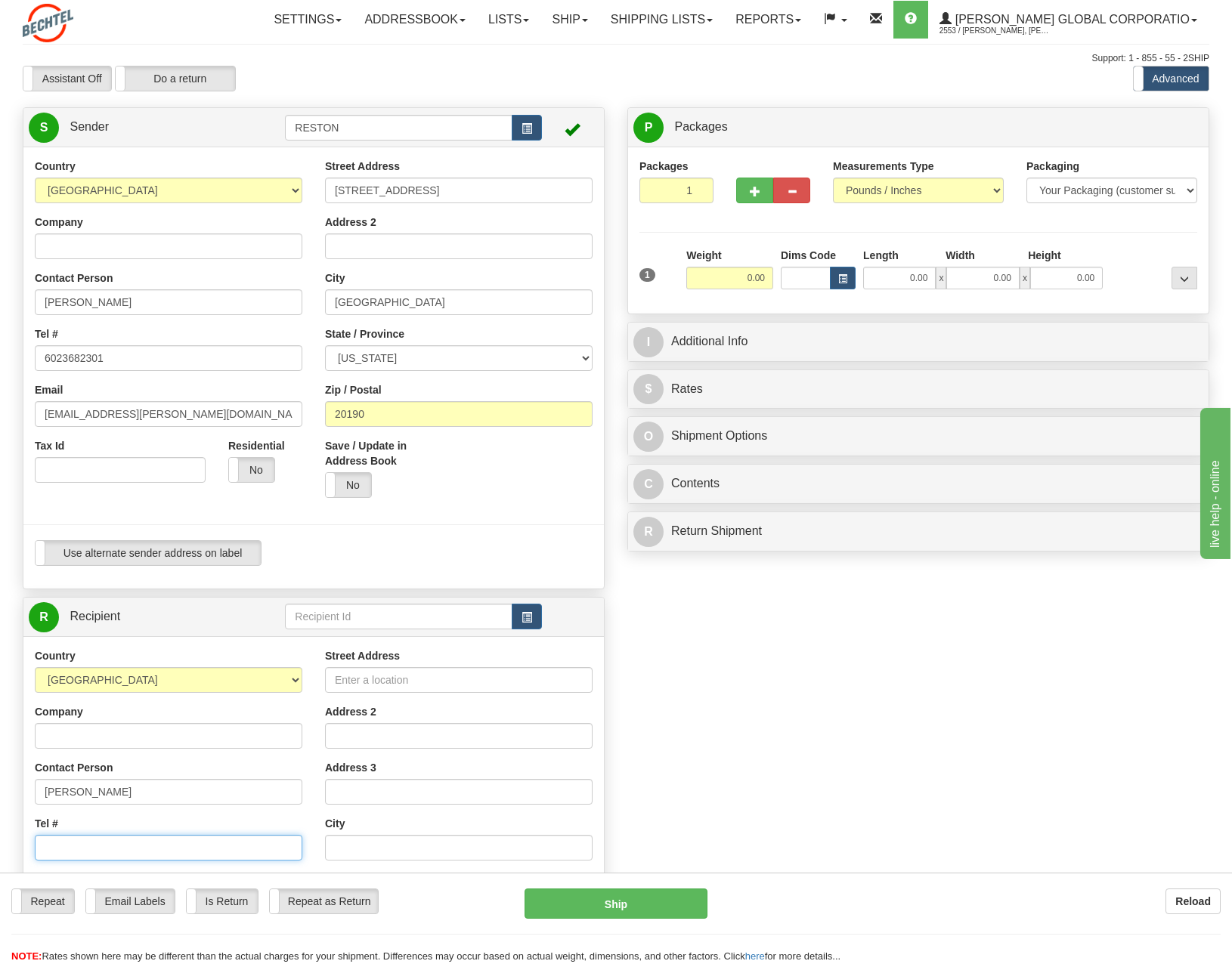
type input "[EMAIL_ADDRESS][PERSON_NAME][DOMAIN_NAME]"
type input "[STREET_ADDRESS]"
type input "[GEOGRAPHIC_DATA]"
select select "PA"
type input "15003"
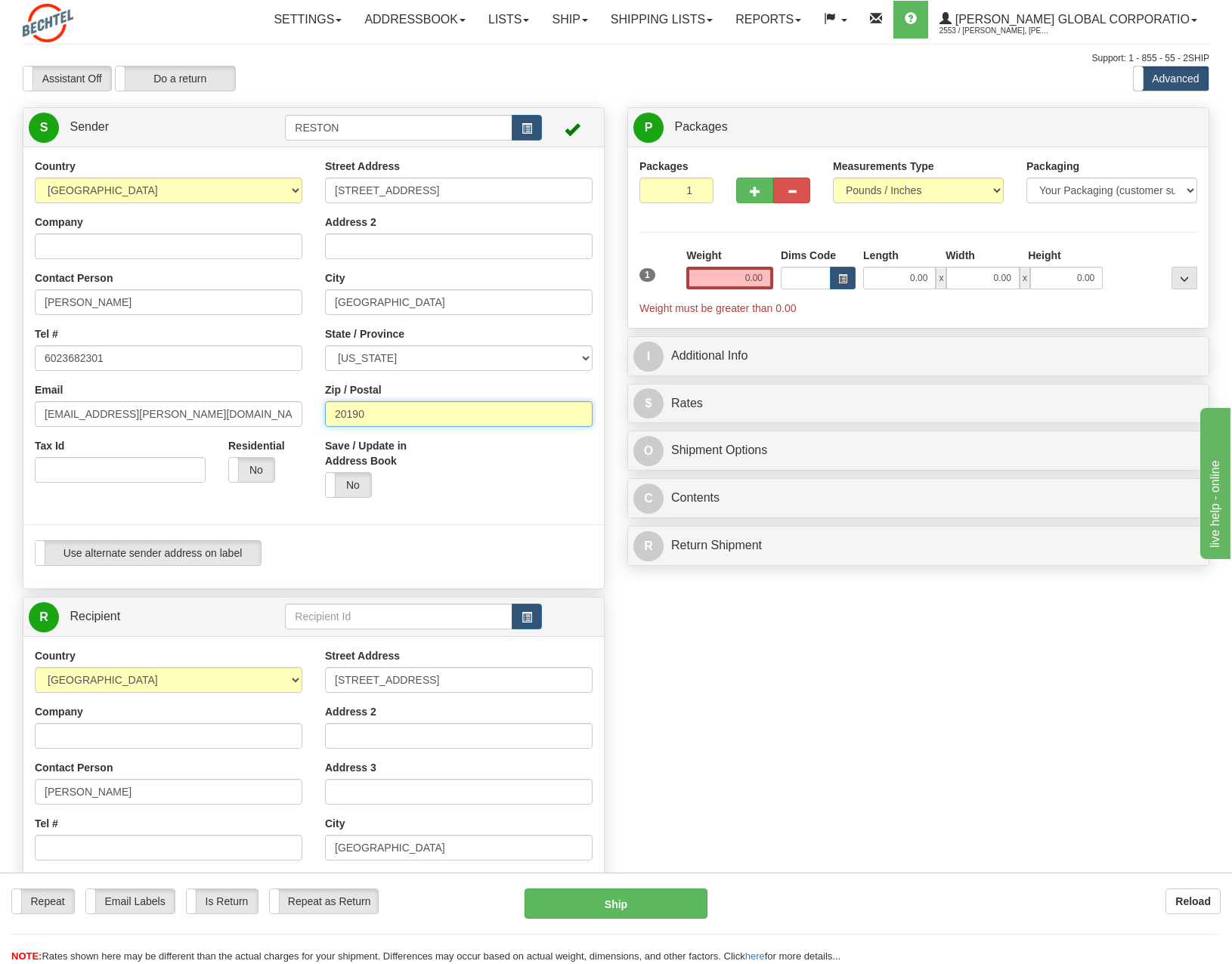
drag, startPoint x: 372, startPoint y: 418, endPoint x: 272, endPoint y: 418, distance: 100.0
click at [272, 418] on div "Country [GEOGRAPHIC_DATA] [GEOGRAPHIC_DATA] [GEOGRAPHIC_DATA] [GEOGRAPHIC_DATA]…" at bounding box center [314, 368] width 581 height 419
type input "15003"
drag, startPoint x: 189, startPoint y: 394, endPoint x: 145, endPoint y: 367, distance: 51.6
click at [189, 394] on div "Email [EMAIL_ADDRESS][PERSON_NAME][DOMAIN_NAME]" at bounding box center [168, 405] width 268 height 45
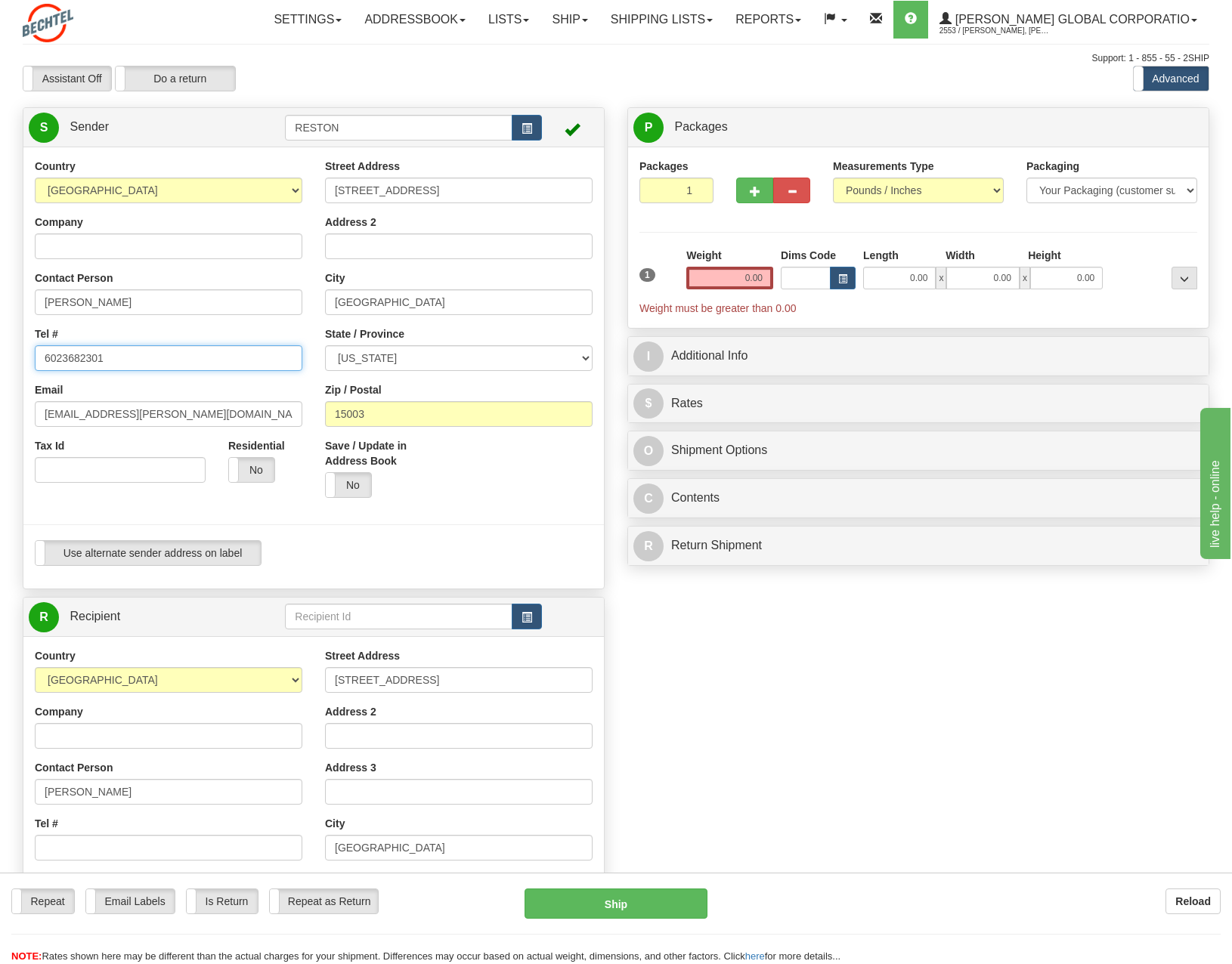
click at [111, 366] on input "6023682301" at bounding box center [168, 358] width 268 height 26
click at [152, 369] on input "6023682301" at bounding box center [168, 358] width 268 height 26
click at [140, 361] on input "6023682301" at bounding box center [168, 358] width 268 height 26
click at [143, 363] on input "6023682301" at bounding box center [168, 358] width 268 height 26
drag, startPoint x: 152, startPoint y: 414, endPoint x: 170, endPoint y: 414, distance: 18.0
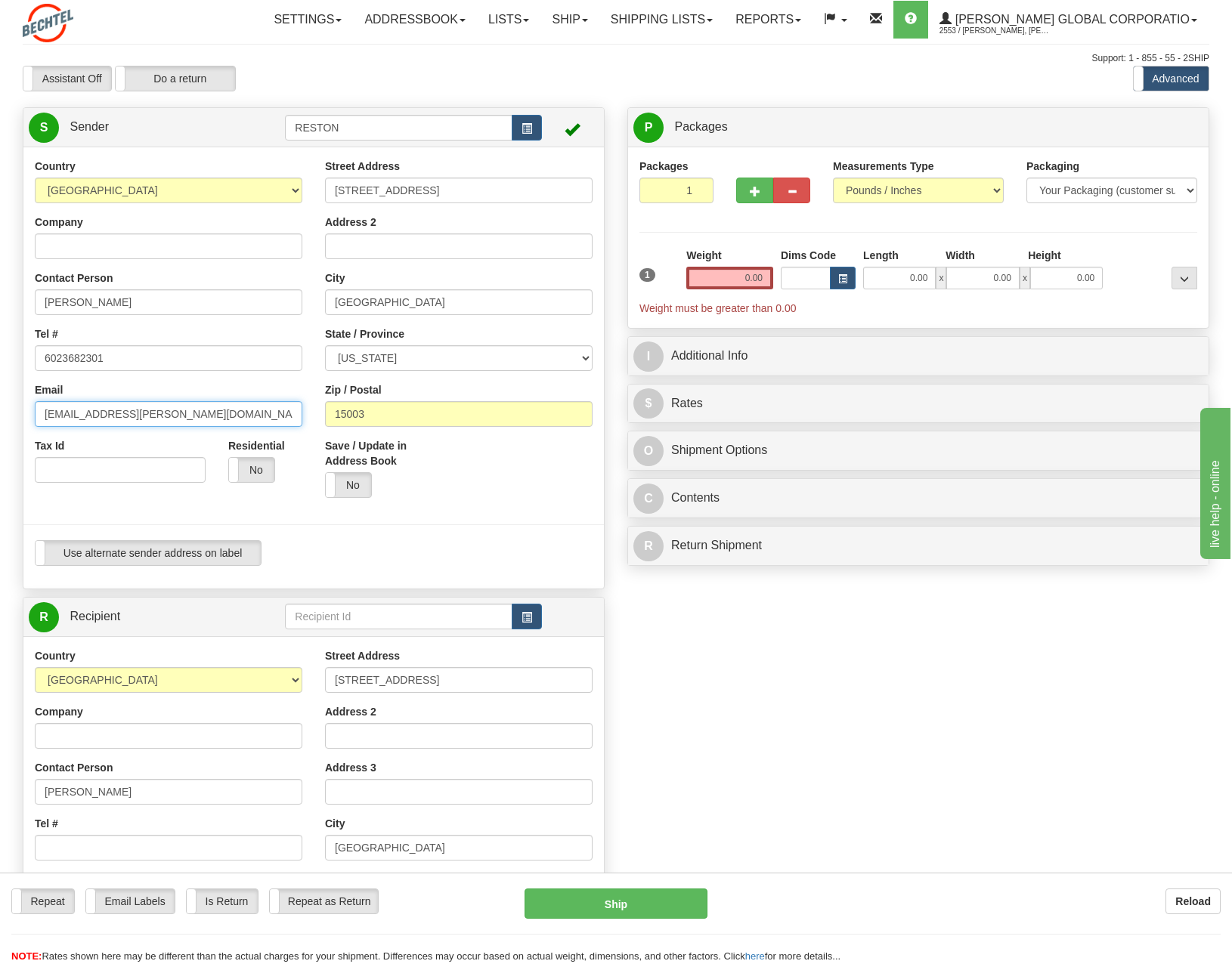
click at [152, 414] on input "[EMAIL_ADDRESS][PERSON_NAME][DOMAIN_NAME]" at bounding box center [168, 414] width 268 height 26
drag, startPoint x: 174, startPoint y: 414, endPoint x: 0, endPoint y: 411, distance: 174.0
click at [0, 414] on html "Training Course Close Toggle navigation Settings Shipping Preferences New Sende…" at bounding box center [616, 482] width 1232 height 964
paste input "rlpopowi@B"
type input "[EMAIL_ADDRESS][PERSON_NAME][DOMAIN_NAME]"
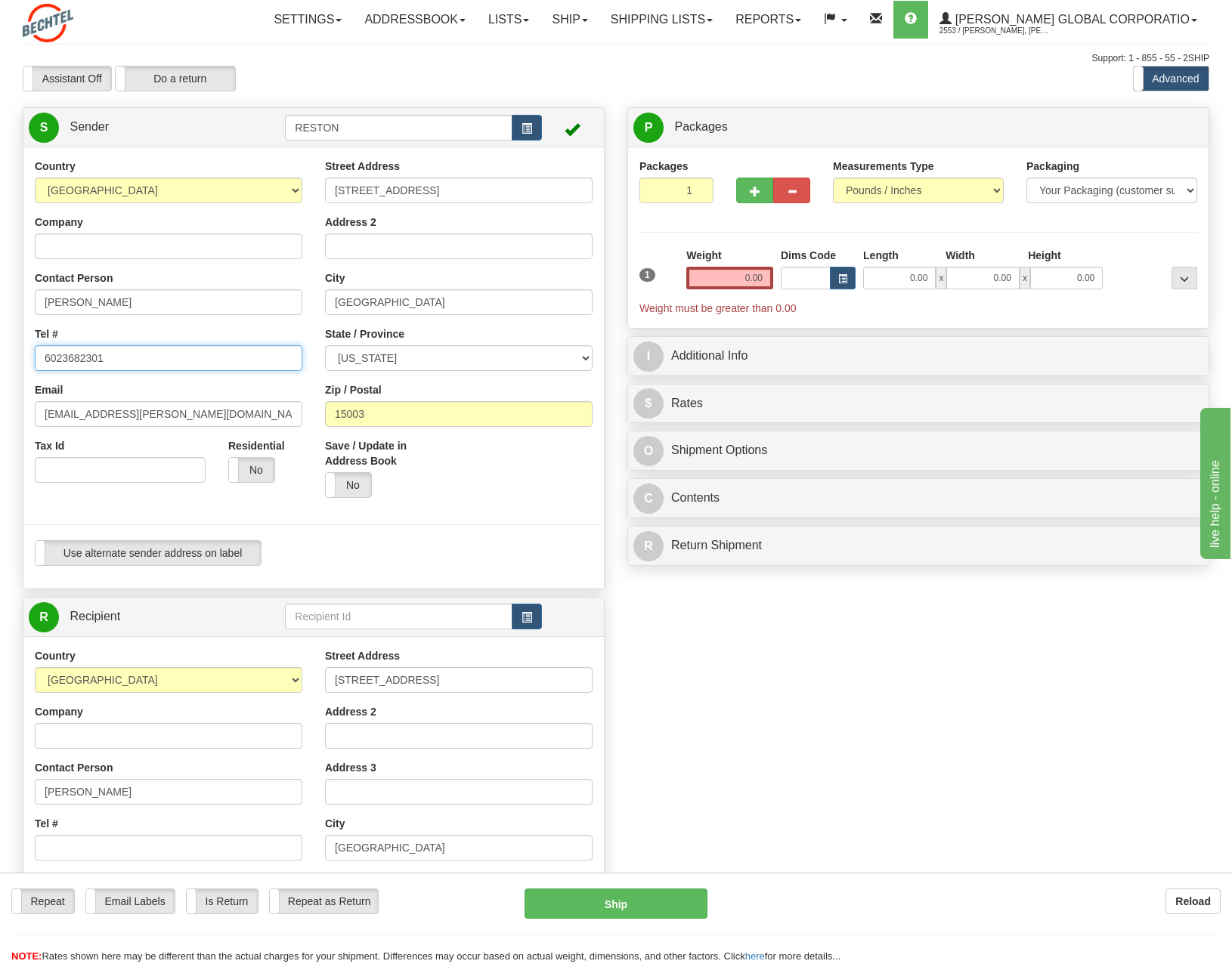
click at [129, 353] on input "6023682301" at bounding box center [168, 358] width 268 height 26
drag, startPoint x: 175, startPoint y: 360, endPoint x: -182, endPoint y: 355, distance: 357.0
click at [0, 355] on html "Training Course Close Toggle navigation Settings Shipping Preferences New Sende…" at bounding box center [616, 482] width 1232 height 964
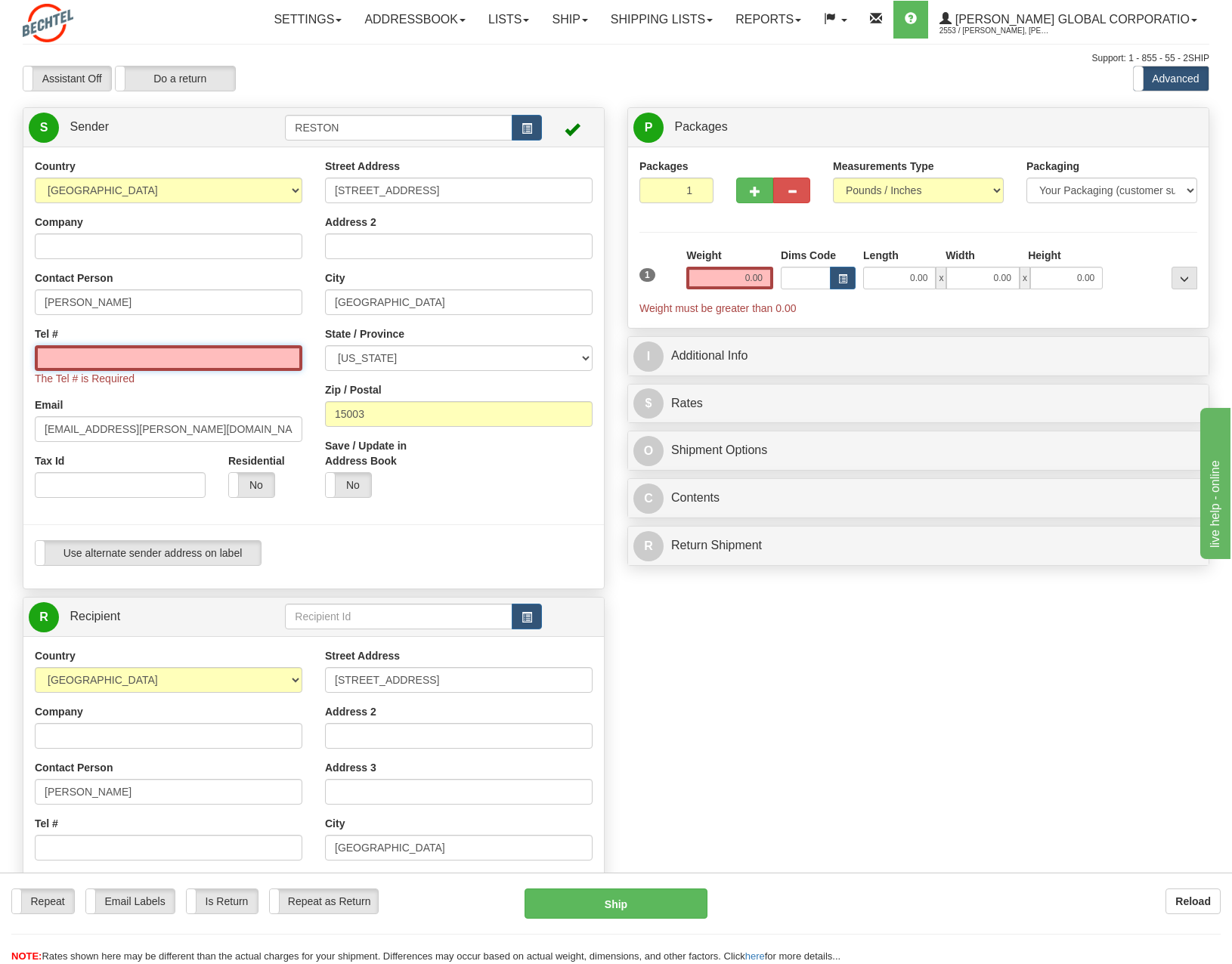
drag, startPoint x: 62, startPoint y: 353, endPoint x: 76, endPoint y: 349, distance: 14.6
click at [69, 353] on input "Tel #" at bounding box center [168, 358] width 268 height 26
paste input "[PHONE_NUMBER]"
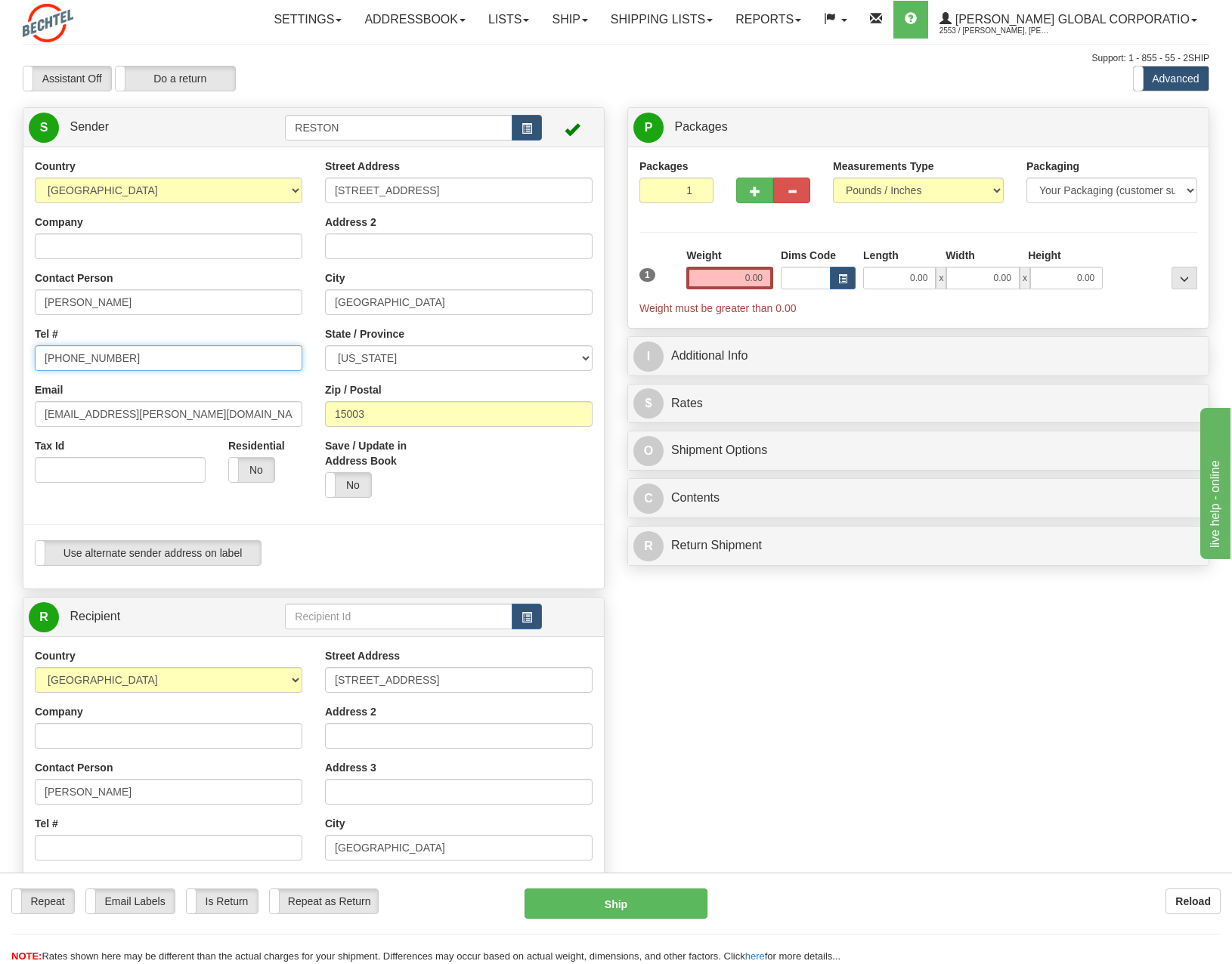
drag, startPoint x: 68, startPoint y: 356, endPoint x: 77, endPoint y: 356, distance: 9.0
click at [73, 356] on input "[PHONE_NUMBER]" at bounding box center [168, 358] width 268 height 26
drag, startPoint x: 66, startPoint y: 359, endPoint x: 78, endPoint y: 364, distance: 13.0
click at [66, 359] on input "[PHONE_NUMBER]" at bounding box center [168, 358] width 268 height 26
click at [66, 358] on input "[PHONE_NUMBER]" at bounding box center [168, 358] width 268 height 26
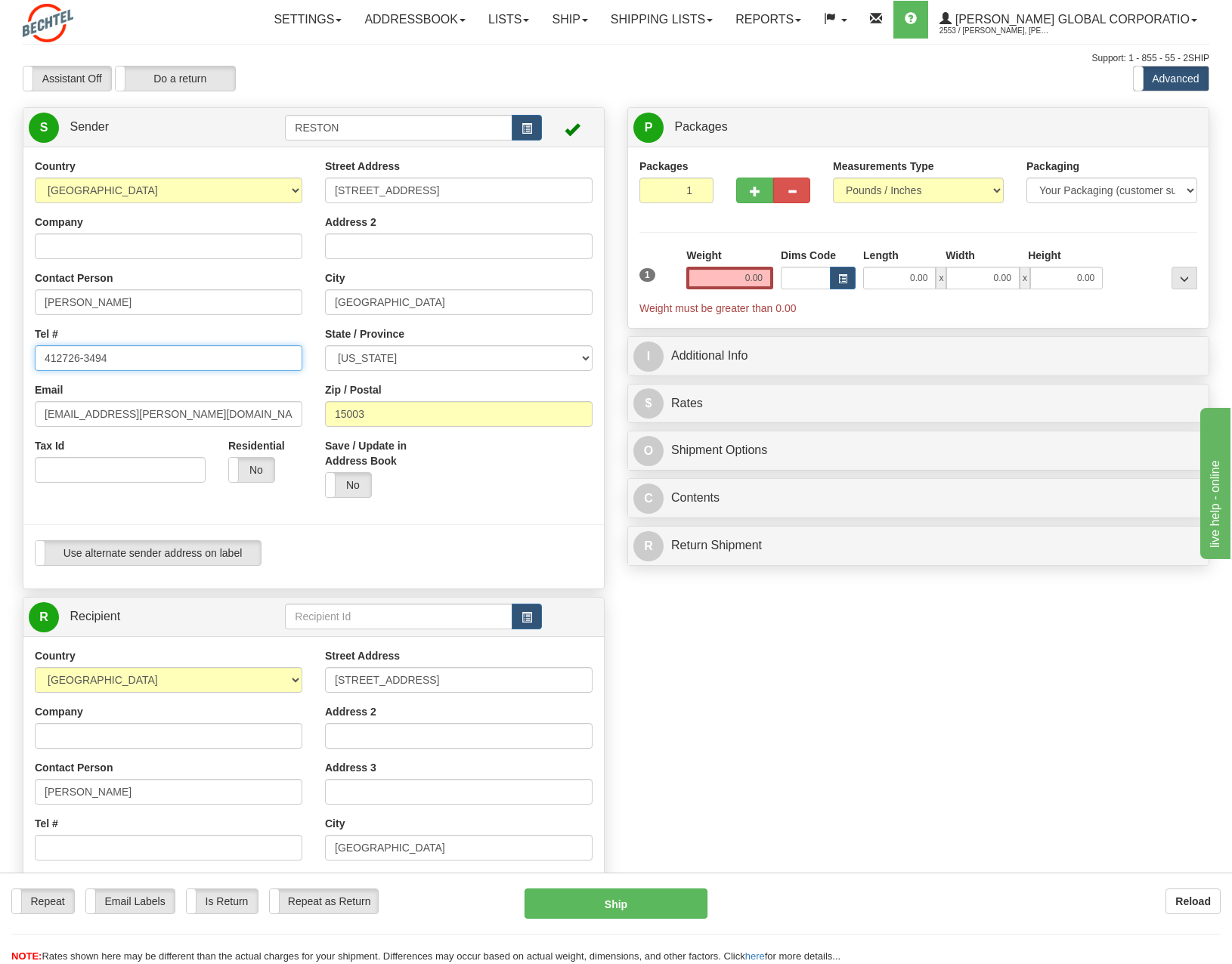
click at [81, 357] on input "412726-3494" at bounding box center [168, 358] width 268 height 26
type input "4127263494"
click at [383, 274] on div "City [GEOGRAPHIC_DATA]" at bounding box center [459, 293] width 268 height 45
drag, startPoint x: 721, startPoint y: 286, endPoint x: 747, endPoint y: 282, distance: 26.3
click at [747, 282] on div "Weight 0.00" at bounding box center [730, 274] width 95 height 53
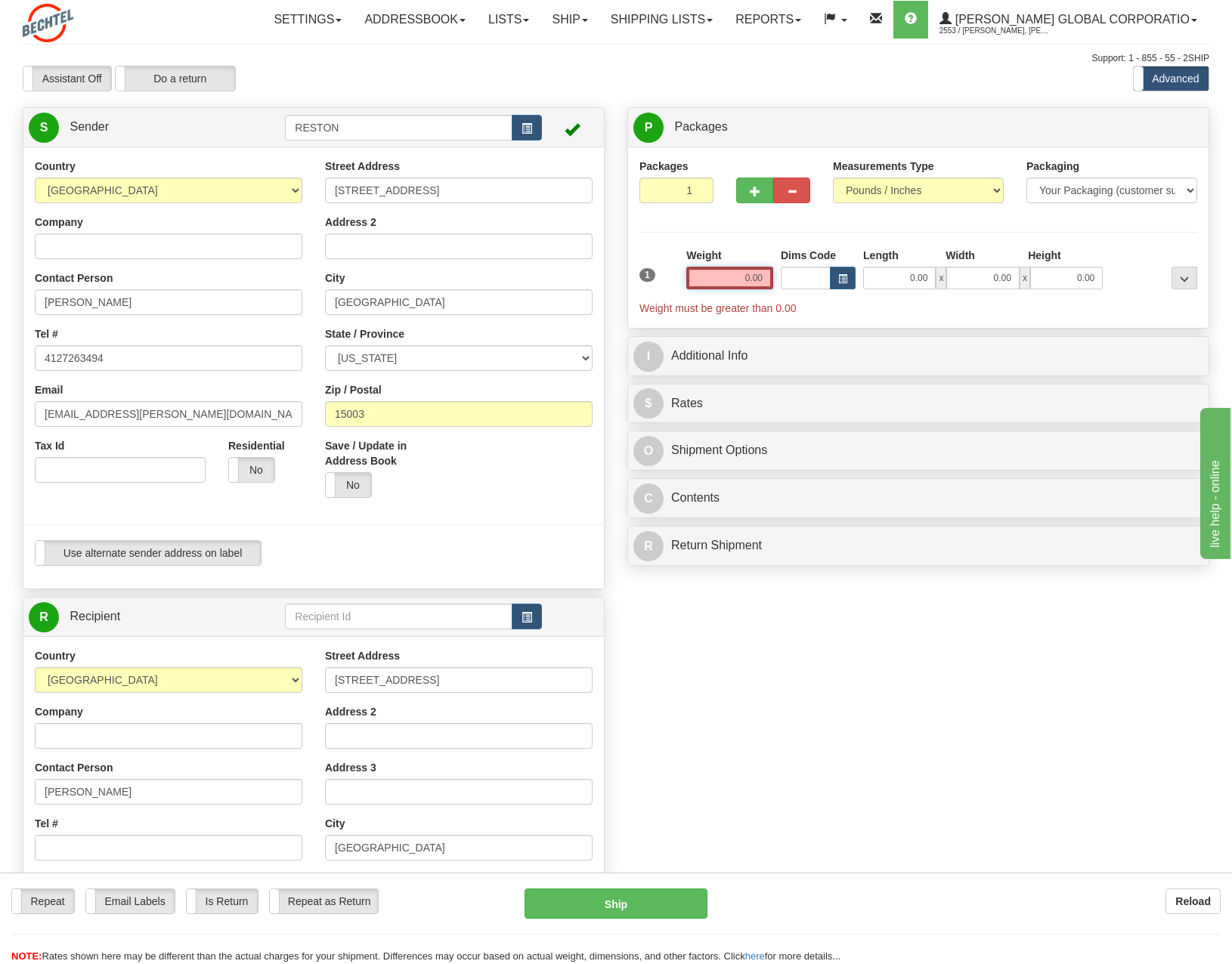
drag, startPoint x: 742, startPoint y: 282, endPoint x: 751, endPoint y: 279, distance: 9.5
click at [751, 279] on input "0.00" at bounding box center [730, 278] width 87 height 23
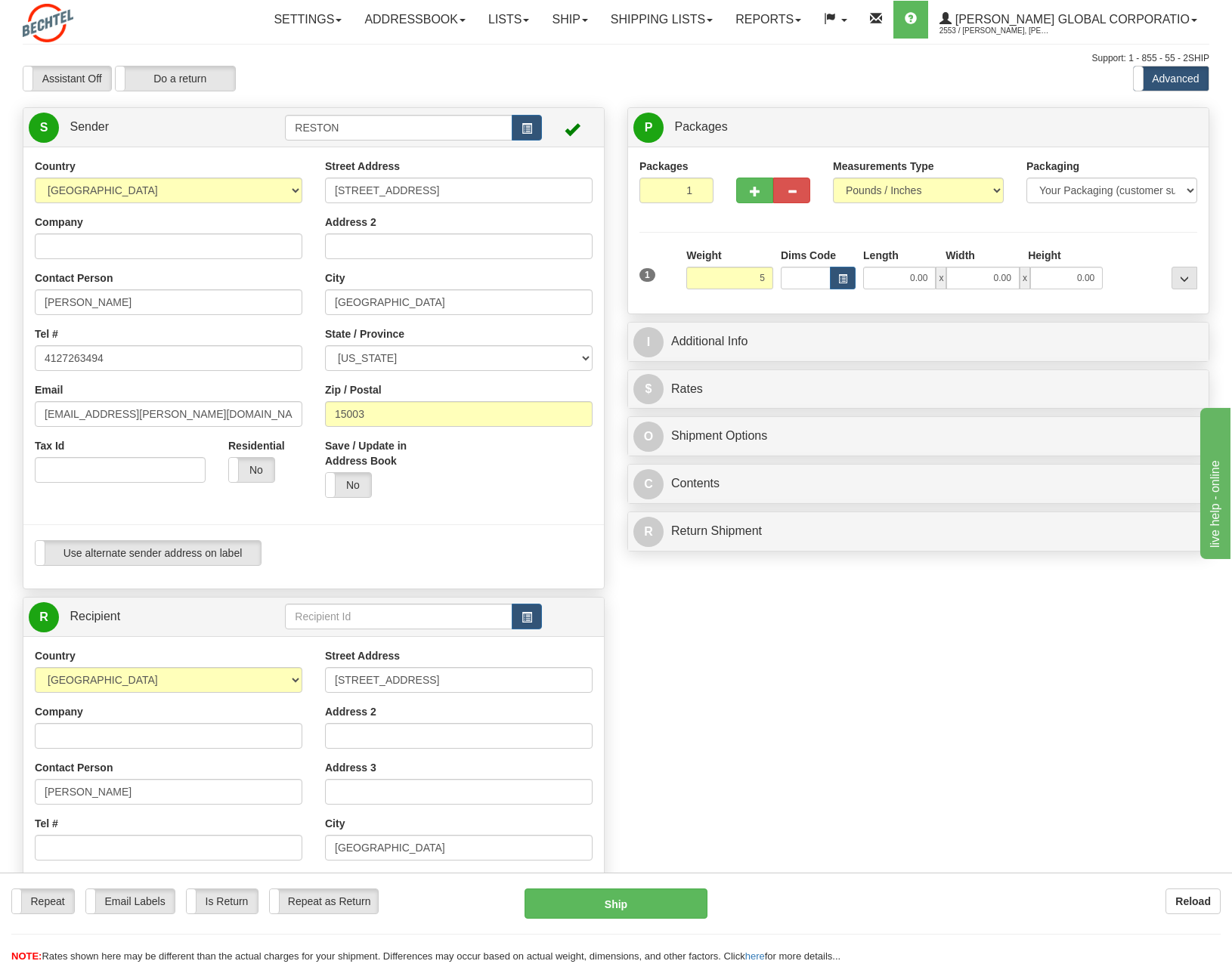
type input "5.00"
click at [660, 237] on div "Packages 1 1 Measurements Type" at bounding box center [918, 230] width 558 height 144
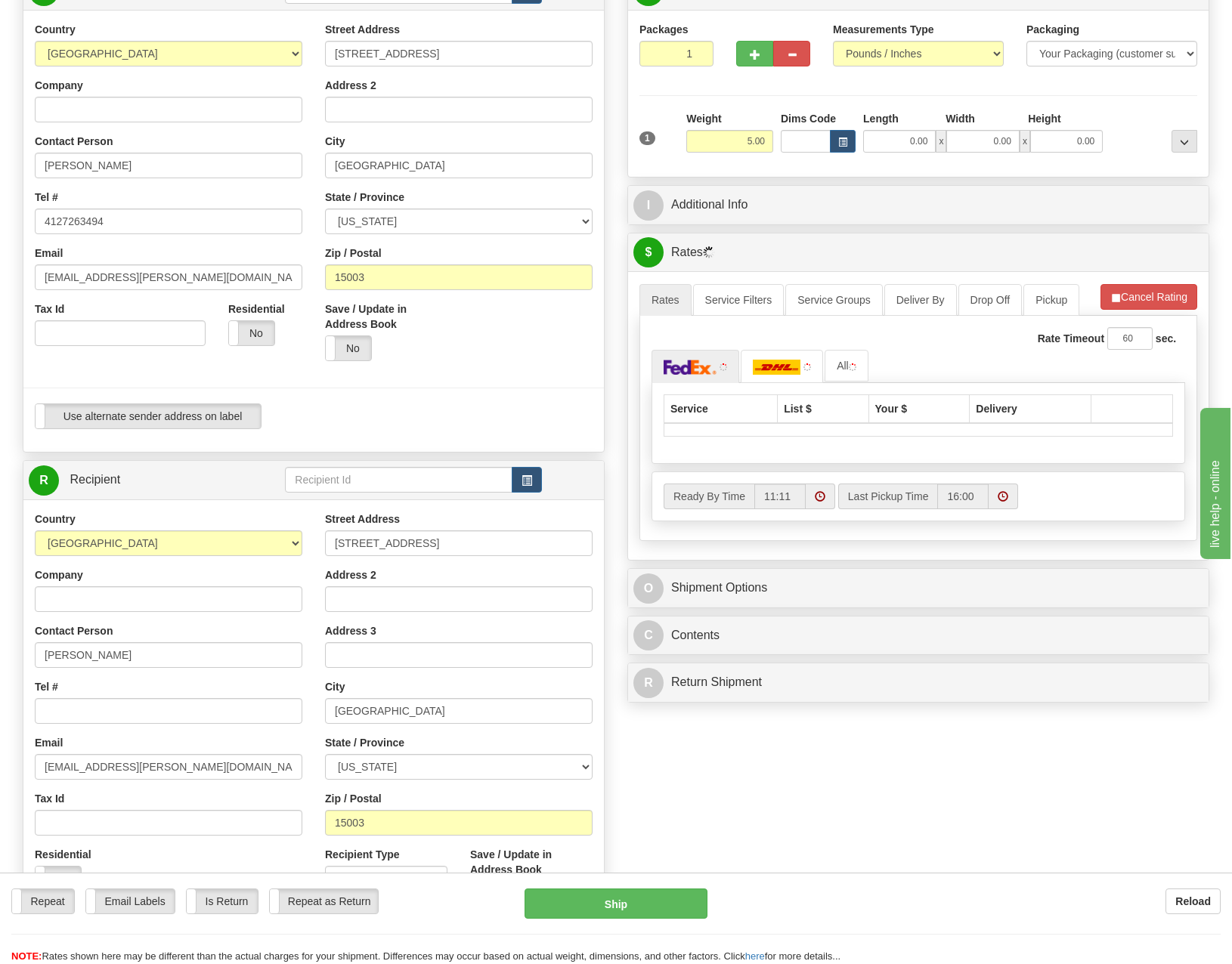
scroll to position [151, 0]
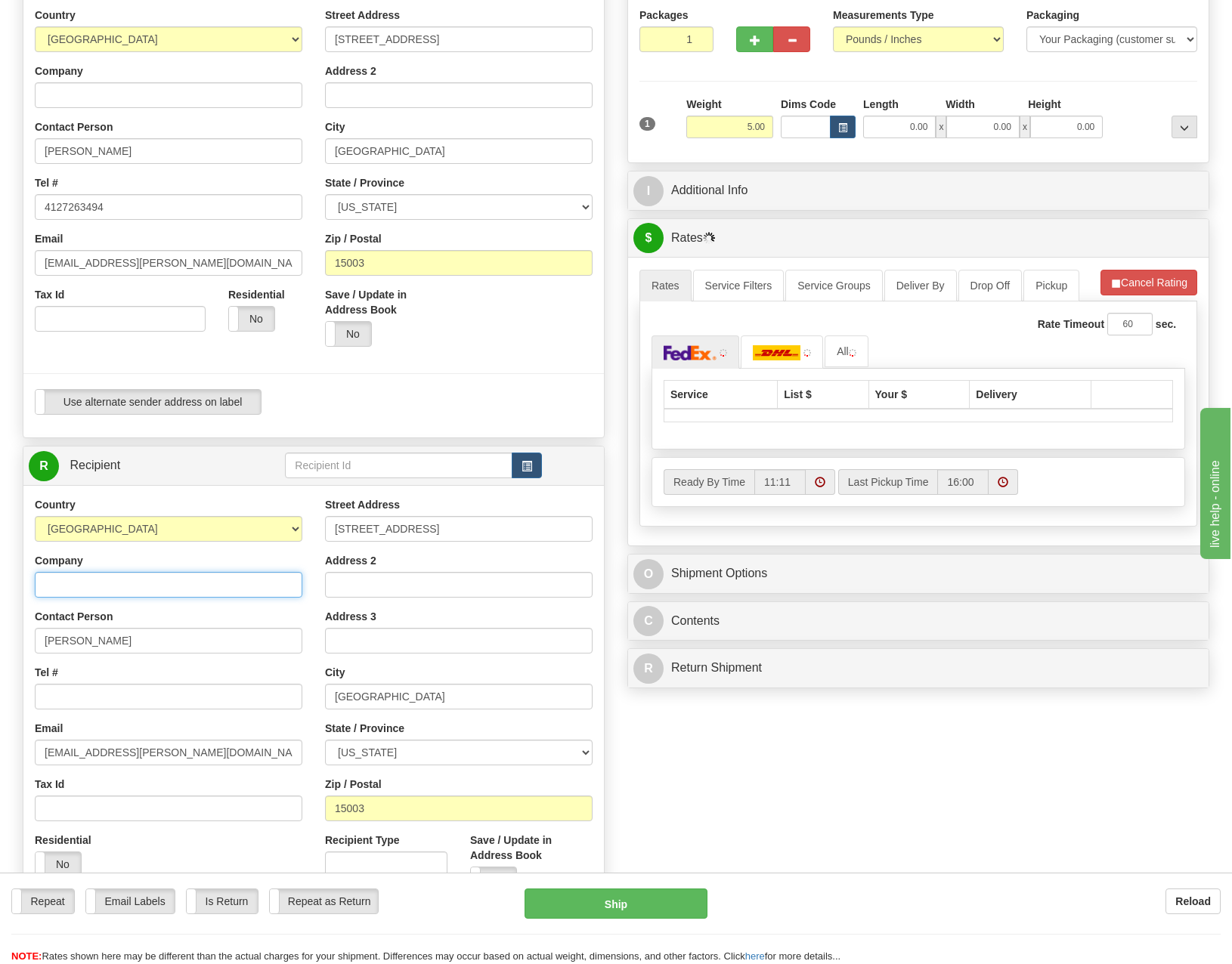
click at [111, 590] on input "Company" at bounding box center [168, 585] width 268 height 26
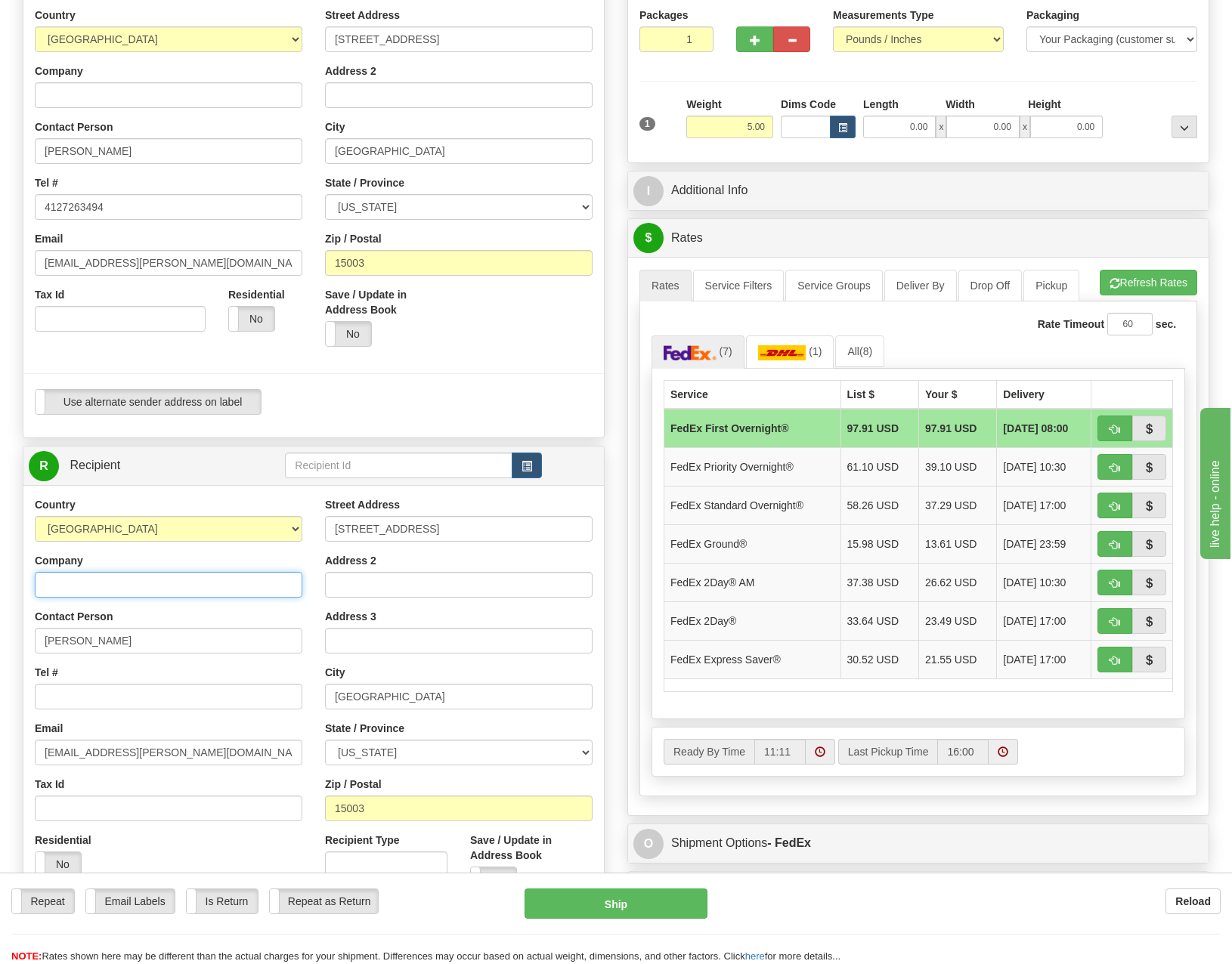
click at [120, 589] on input "Company" at bounding box center [168, 585] width 268 height 26
type input "[PERSON_NAME]"
type input "Reston, [US_STATE] 20190"
drag, startPoint x: 437, startPoint y: 528, endPoint x: 306, endPoint y: 529, distance: 131.0
click at [306, 529] on div "Country [GEOGRAPHIC_DATA] [GEOGRAPHIC_DATA] [GEOGRAPHIC_DATA] [GEOGRAPHIC_DATA]…" at bounding box center [314, 700] width 581 height 406
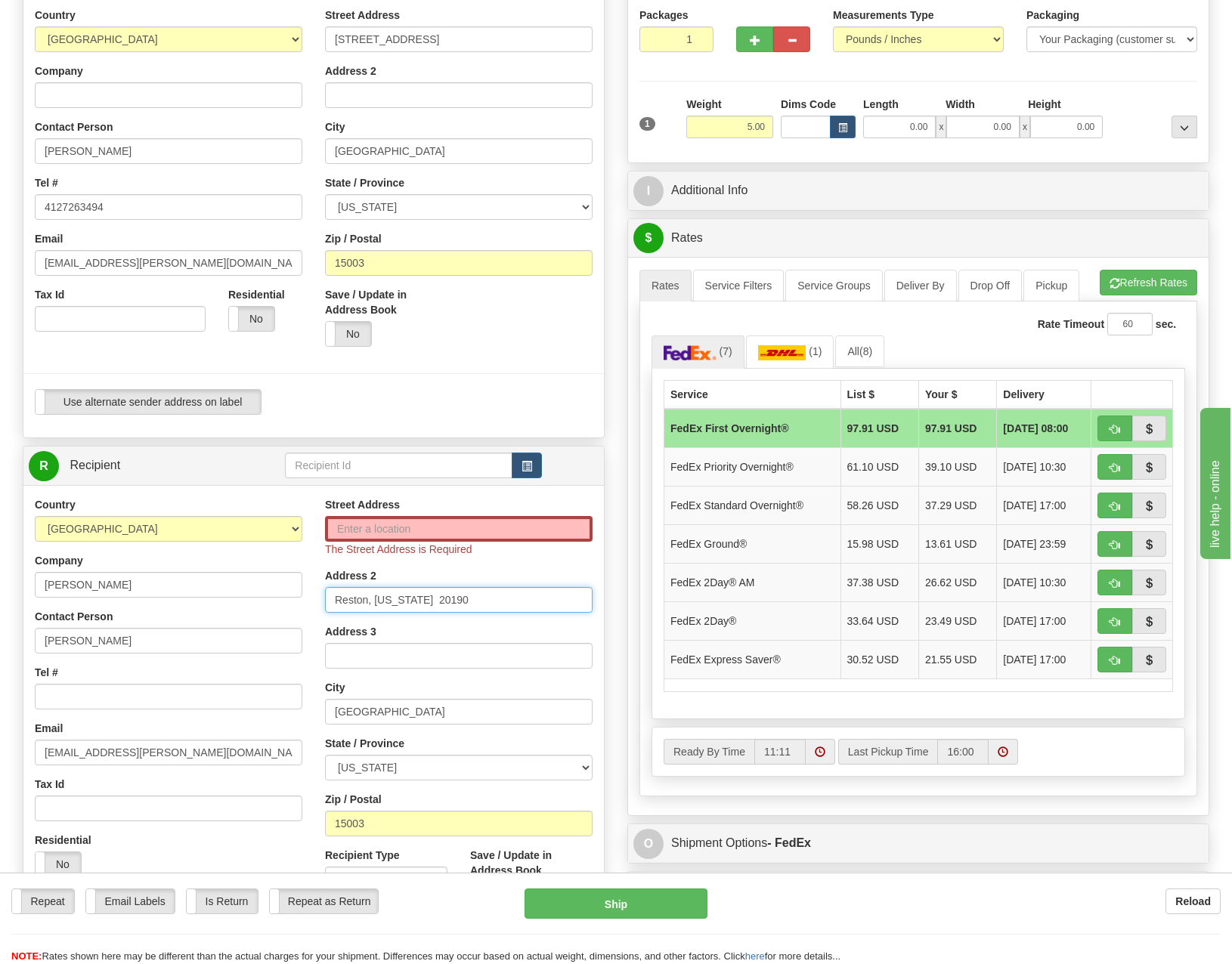
drag, startPoint x: 466, startPoint y: 606, endPoint x: 324, endPoint y: 605, distance: 142.0
click at [284, 607] on div "Country [GEOGRAPHIC_DATA] [GEOGRAPHIC_DATA] [GEOGRAPHIC_DATA] [GEOGRAPHIC_DATA]…" at bounding box center [314, 708] width 581 height 422
click at [387, 538] on input "Street Address" at bounding box center [459, 529] width 268 height 26
type input "[STREET_ADDRESS]"
type input "Reston, [US_STATE] 20190"
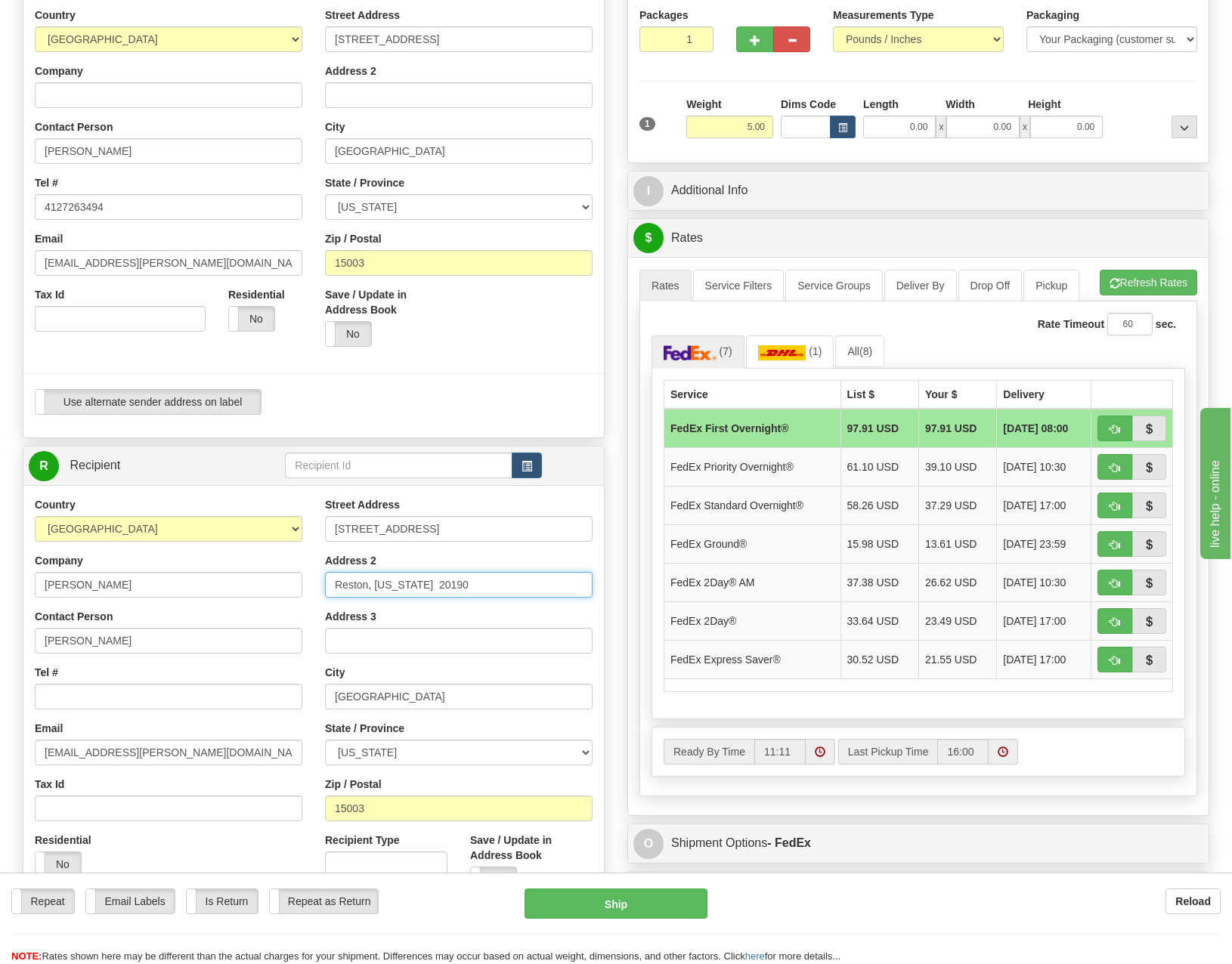
drag, startPoint x: 465, startPoint y: 583, endPoint x: 288, endPoint y: 581, distance: 177.0
click at [276, 582] on div "Country [GEOGRAPHIC_DATA] [GEOGRAPHIC_DATA] [GEOGRAPHIC_DATA] [GEOGRAPHIC_DATA]…" at bounding box center [314, 700] width 581 height 406
drag, startPoint x: 410, startPoint y: 695, endPoint x: 319, endPoint y: 693, distance: 91.0
click at [314, 693] on div "Street Address [STREET_ADDRESS] Address 2 Address 3 City [GEOGRAPHIC_DATA] Stat…" at bounding box center [459, 700] width 290 height 406
type input "Reston"
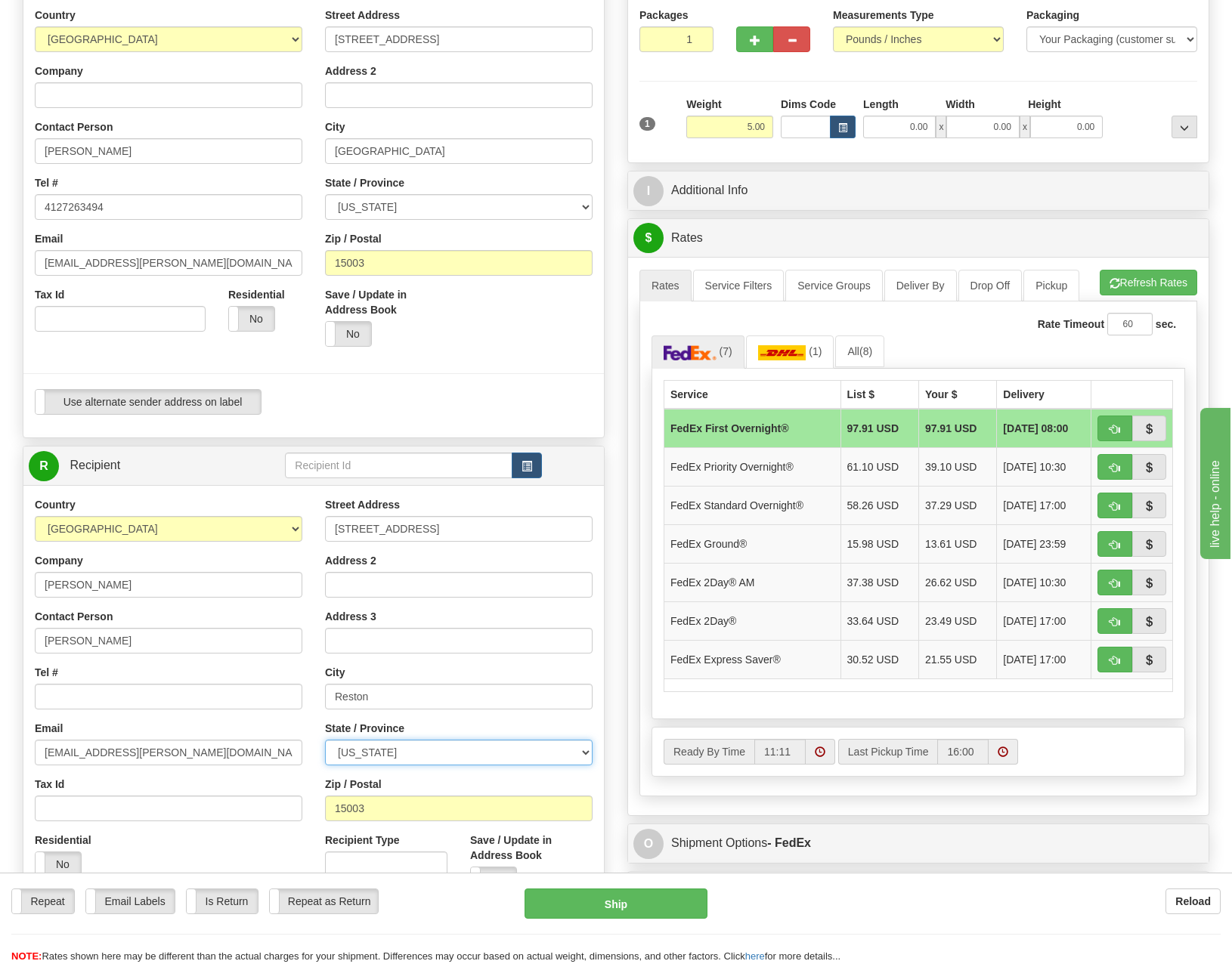
select select "VA"
type input "20190"
drag, startPoint x: 174, startPoint y: 745, endPoint x: 182, endPoint y: 745, distance: 8.0
click at [179, 745] on input "[EMAIL_ADDRESS][PERSON_NAME][DOMAIN_NAME]" at bounding box center [168, 753] width 268 height 26
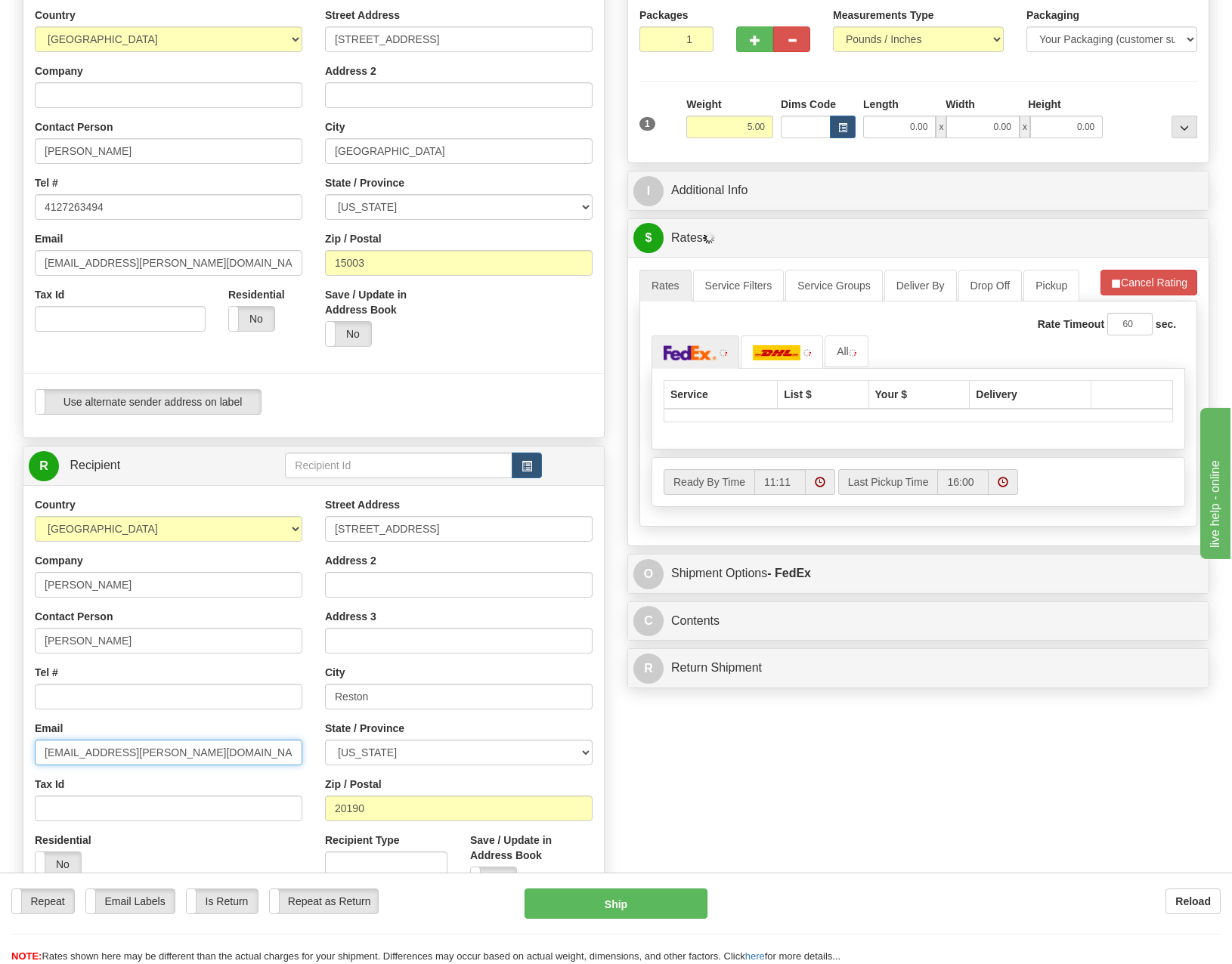
drag, startPoint x: 205, startPoint y: 749, endPoint x: 26, endPoint y: 730, distance: 180.0
click at [26, 730] on div "Country [GEOGRAPHIC_DATA] [GEOGRAPHIC_DATA] [GEOGRAPHIC_DATA] [GEOGRAPHIC_DATA]…" at bounding box center [169, 693] width 290 height 391
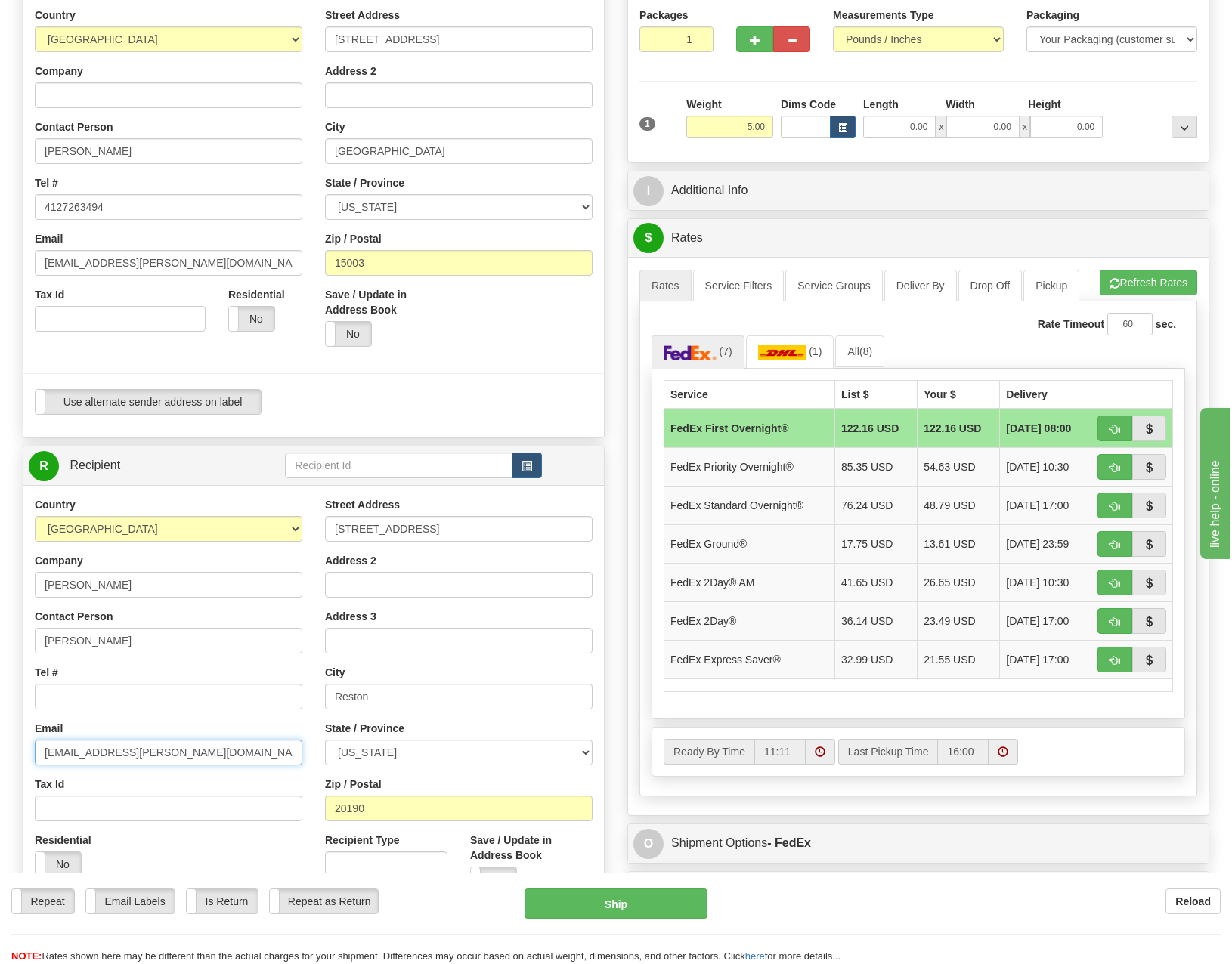
type input "[EMAIL_ADDRESS][PERSON_NAME][DOMAIN_NAME]"
click at [168, 624] on div "Contact Person [PERSON_NAME]" at bounding box center [168, 631] width 268 height 45
drag, startPoint x: 185, startPoint y: 637, endPoint x: 24, endPoint y: 622, distance: 161.7
click at [24, 622] on div "Country [GEOGRAPHIC_DATA] [GEOGRAPHIC_DATA] [GEOGRAPHIC_DATA] [GEOGRAPHIC_DATA]…" at bounding box center [169, 693] width 290 height 391
type input "[PERSON_NAME]"
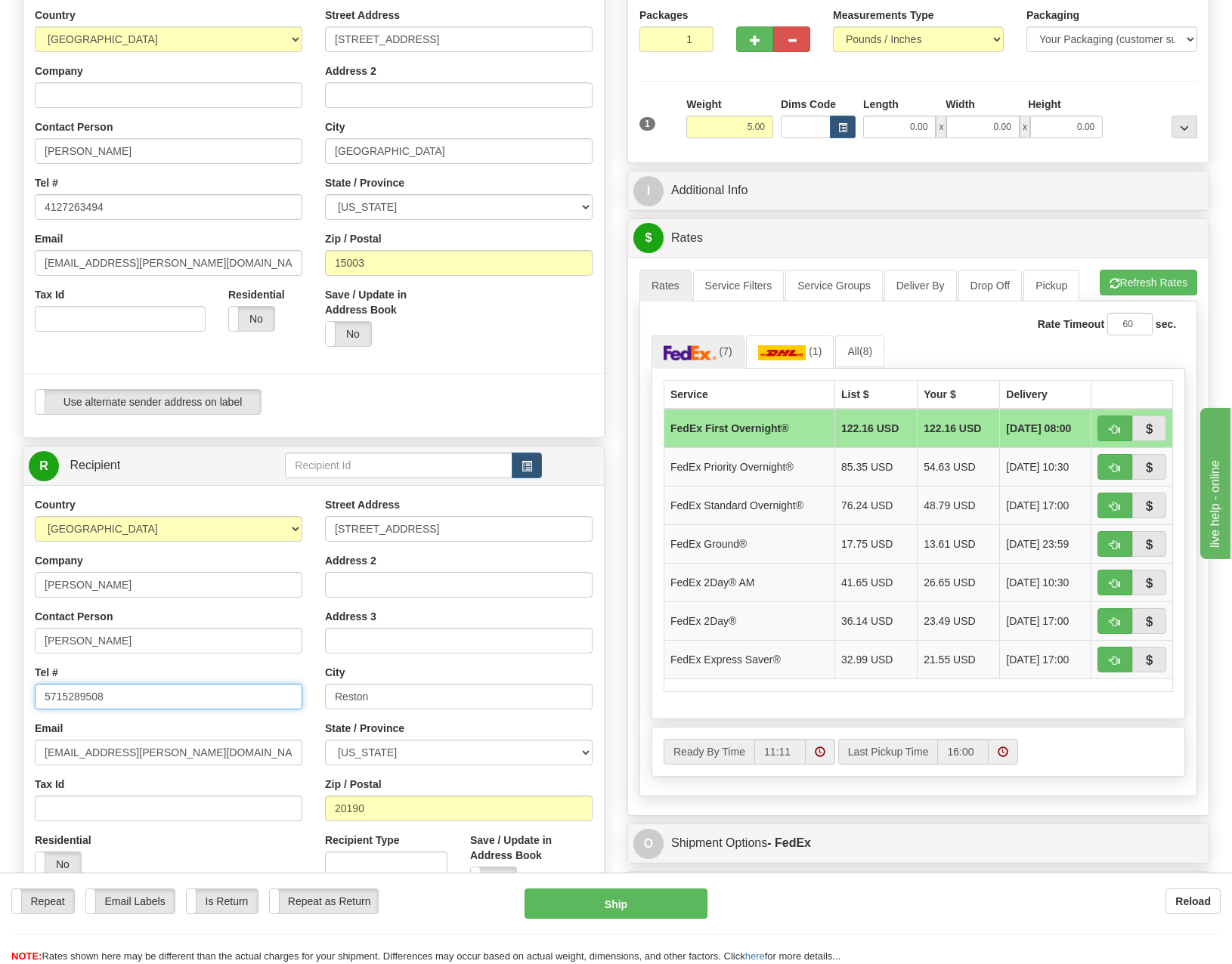
type input "5715289508"
click at [185, 666] on div "Tel # 5715289508" at bounding box center [168, 687] width 268 height 45
click at [745, 547] on td "FedEx Ground®" at bounding box center [750, 544] width 170 height 39
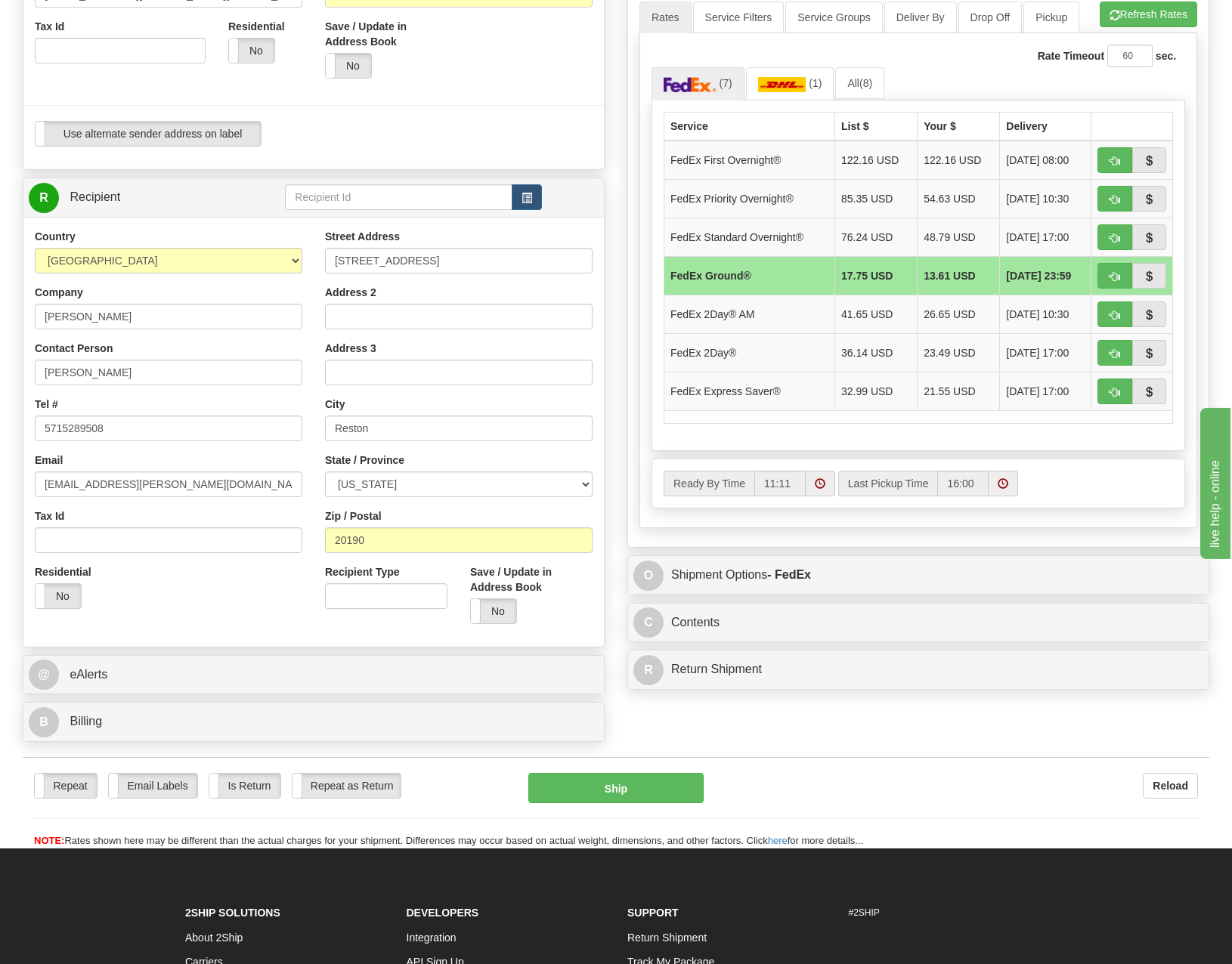
scroll to position [454, 0]
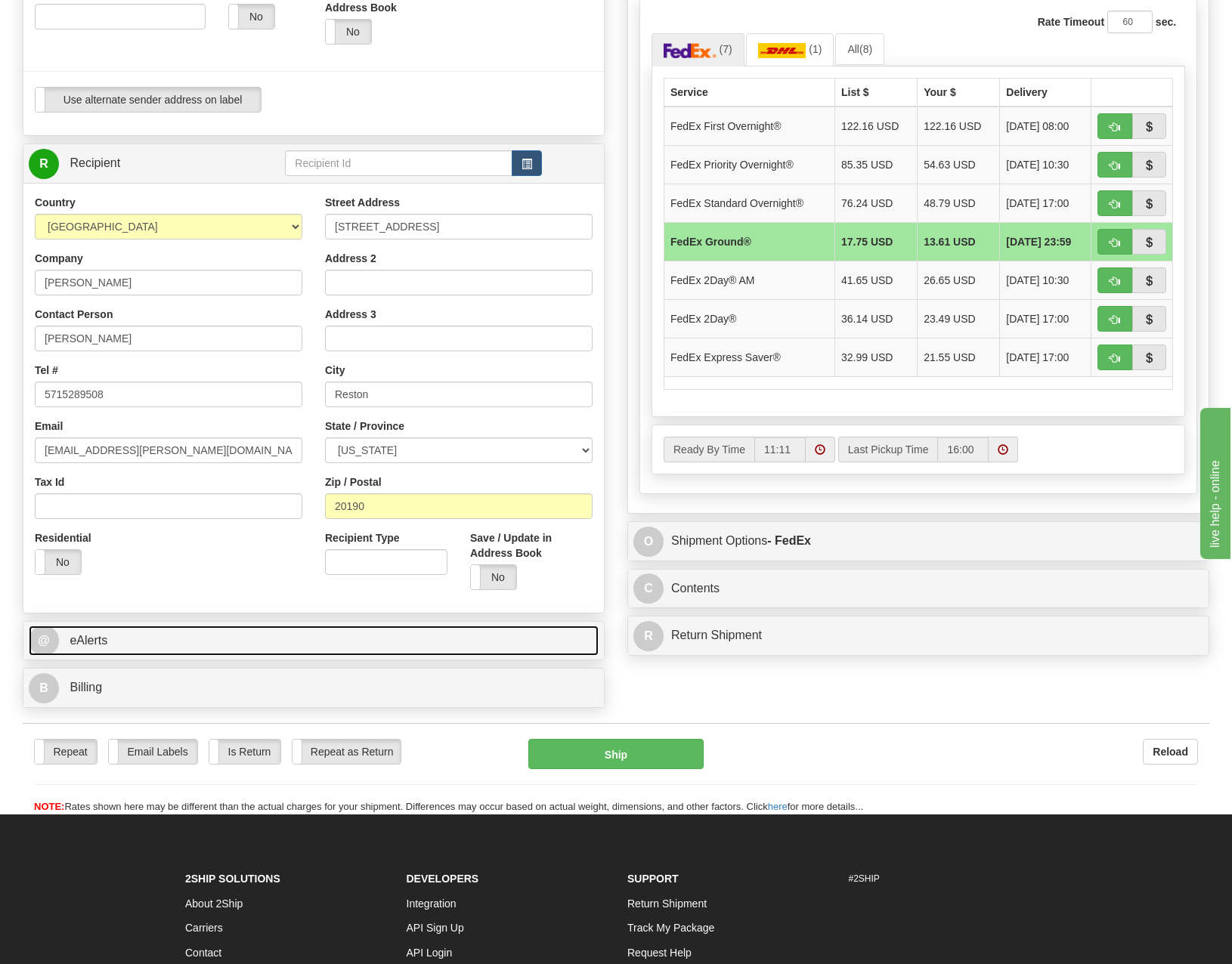
click at [120, 638] on link "@ eAlerts" at bounding box center [313, 641] width 570 height 31
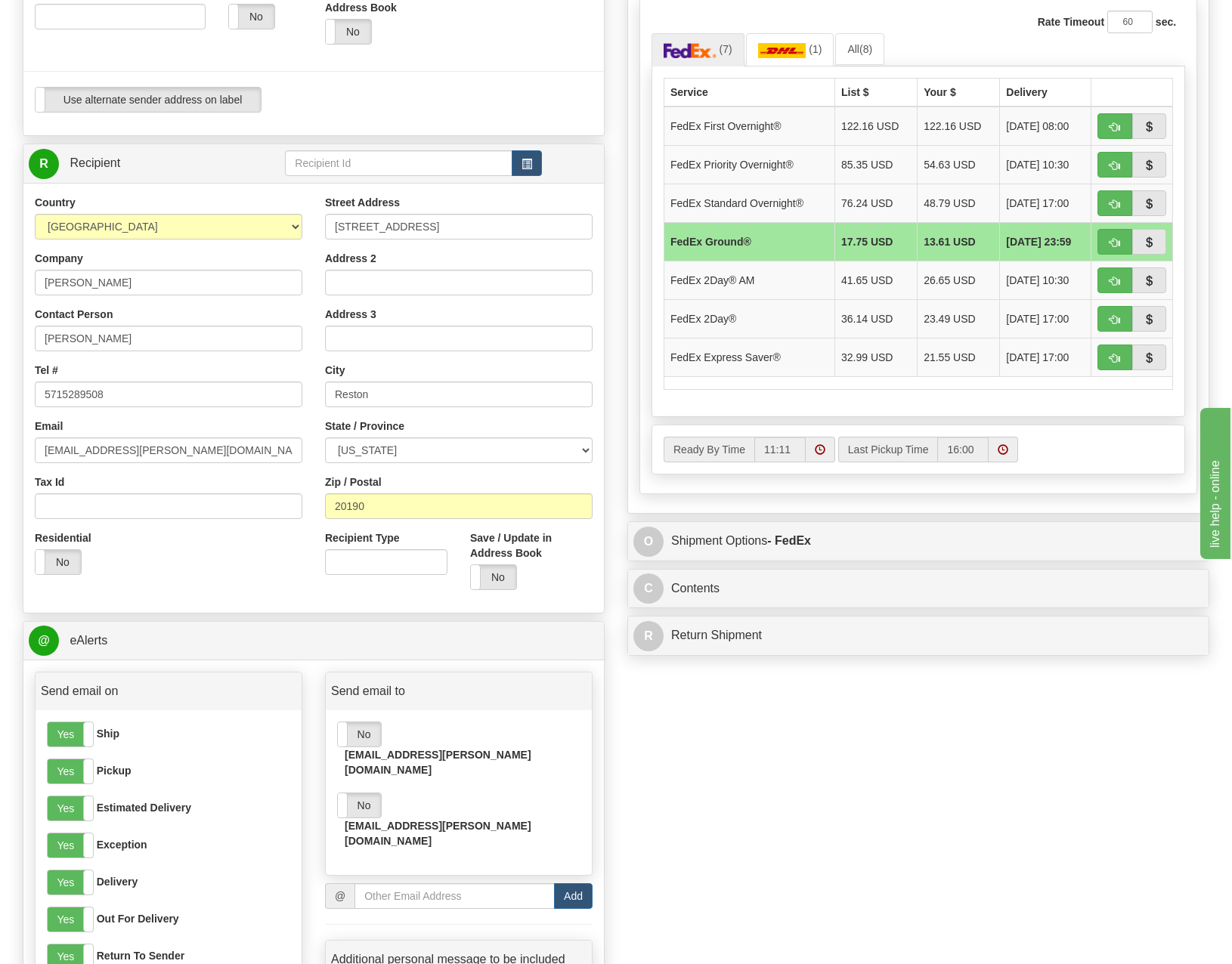
drag, startPoint x: 360, startPoint y: 763, endPoint x: 379, endPoint y: 753, distance: 21.5
click at [360, 794] on label "No" at bounding box center [359, 805] width 43 height 24
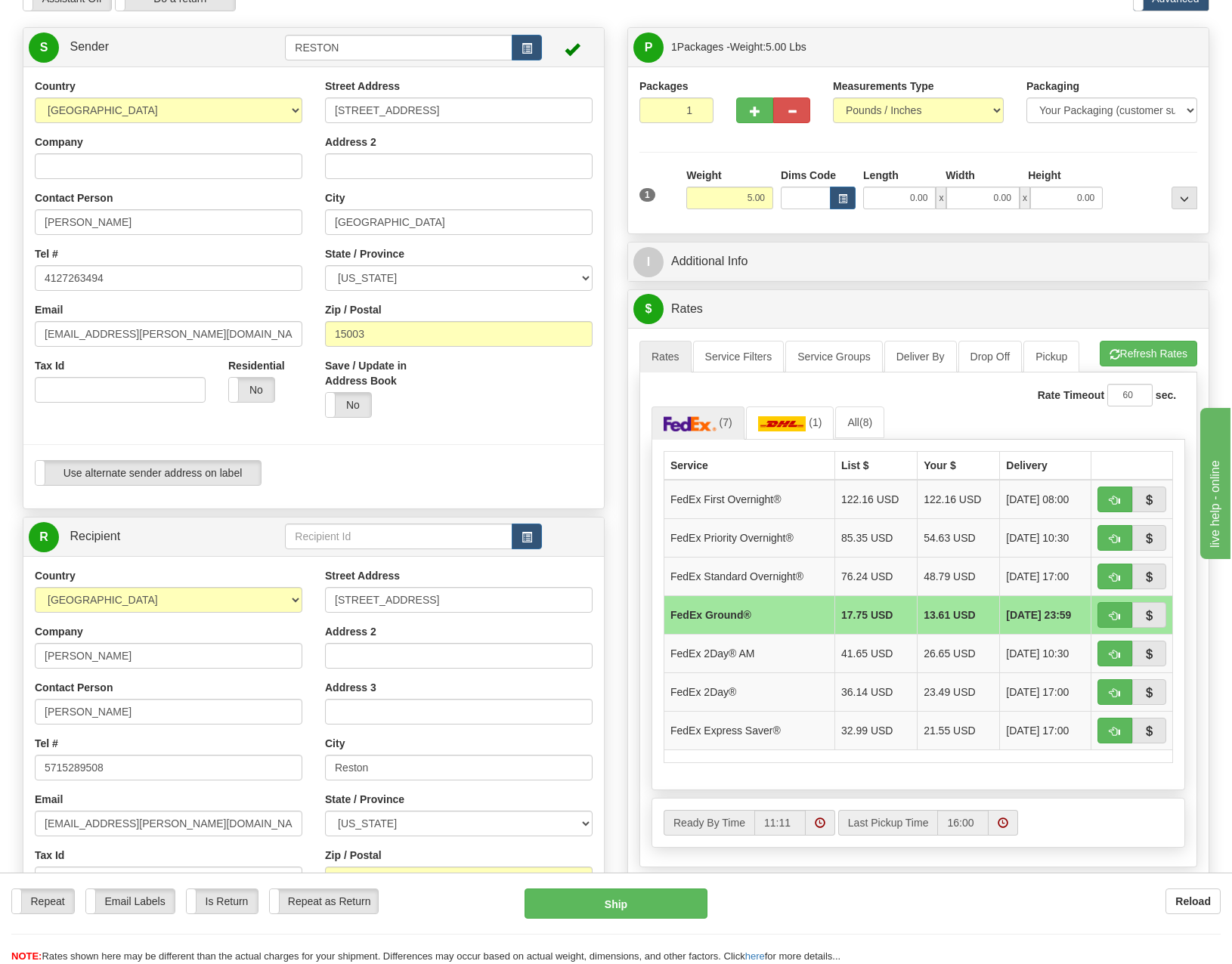
scroll to position [0, 0]
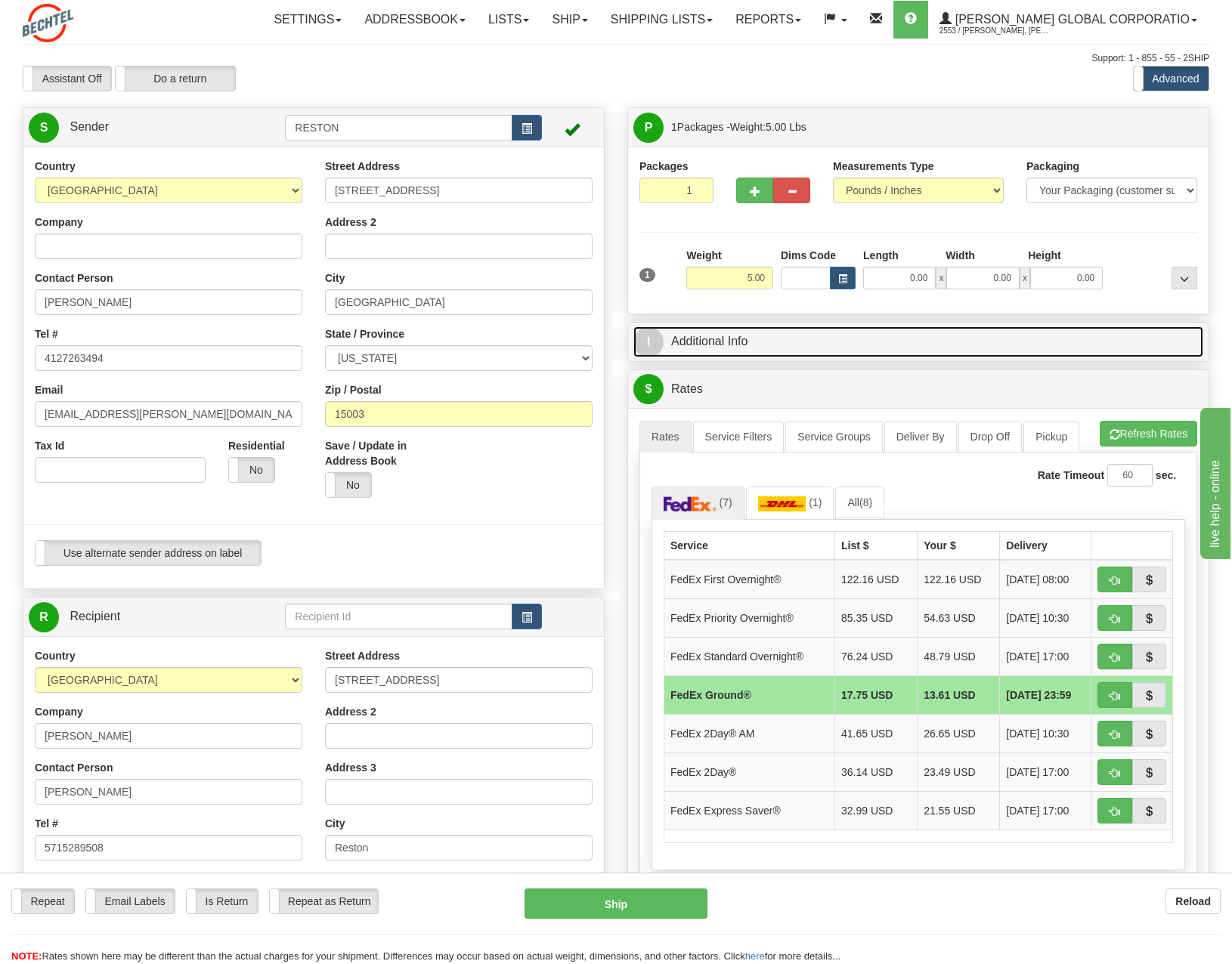
click at [691, 339] on link "I Additional Info" at bounding box center [919, 342] width 570 height 31
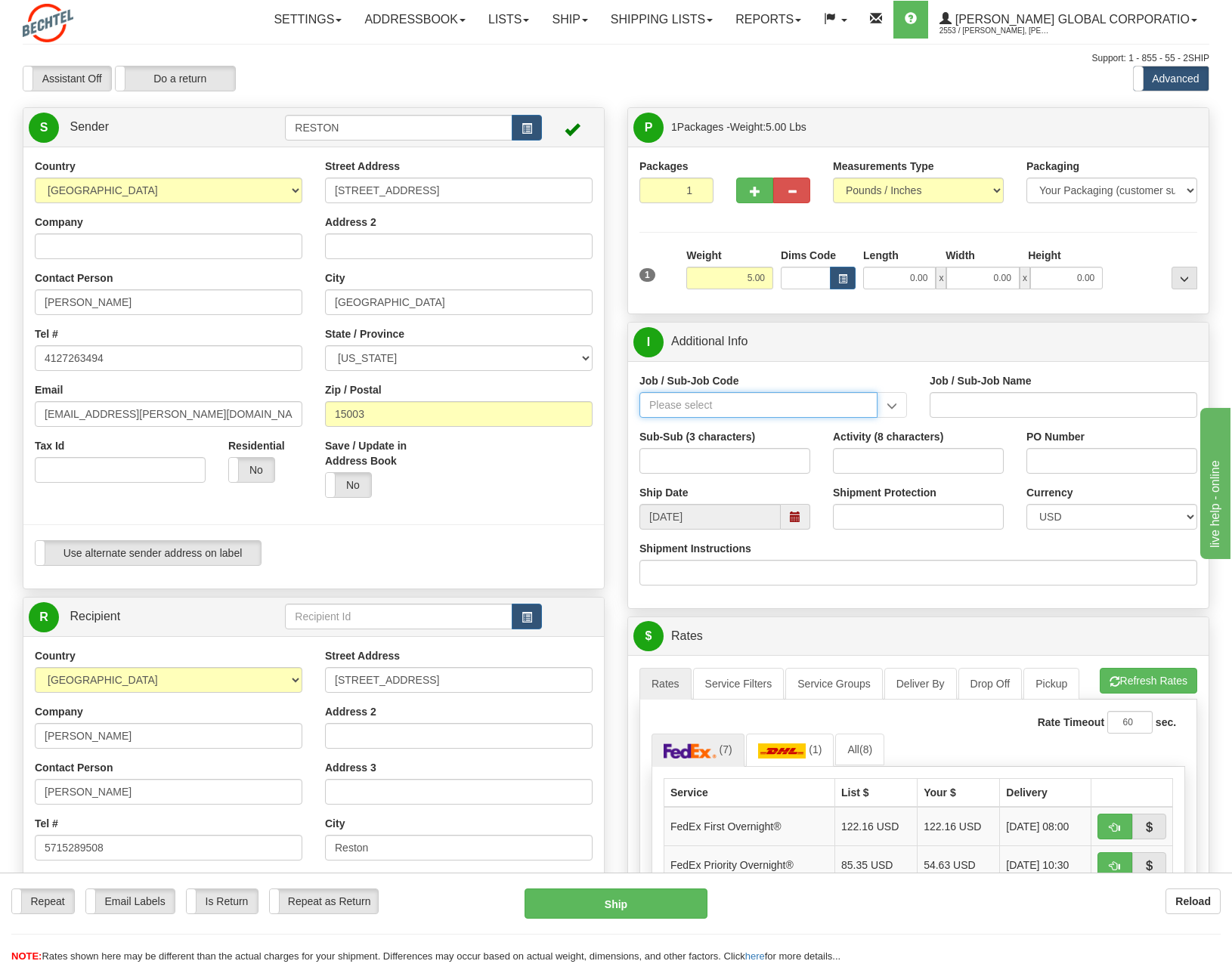
click at [691, 404] on input "Job / Sub-Job Code" at bounding box center [758, 405] width 238 height 26
paste input "55645-300"
type input "55645-300"
click at [726, 426] on div "55645-300" at bounding box center [755, 428] width 223 height 17
type input "CORPORATE CONSTRUCTION SRVCS - PRODUCTIVITY"
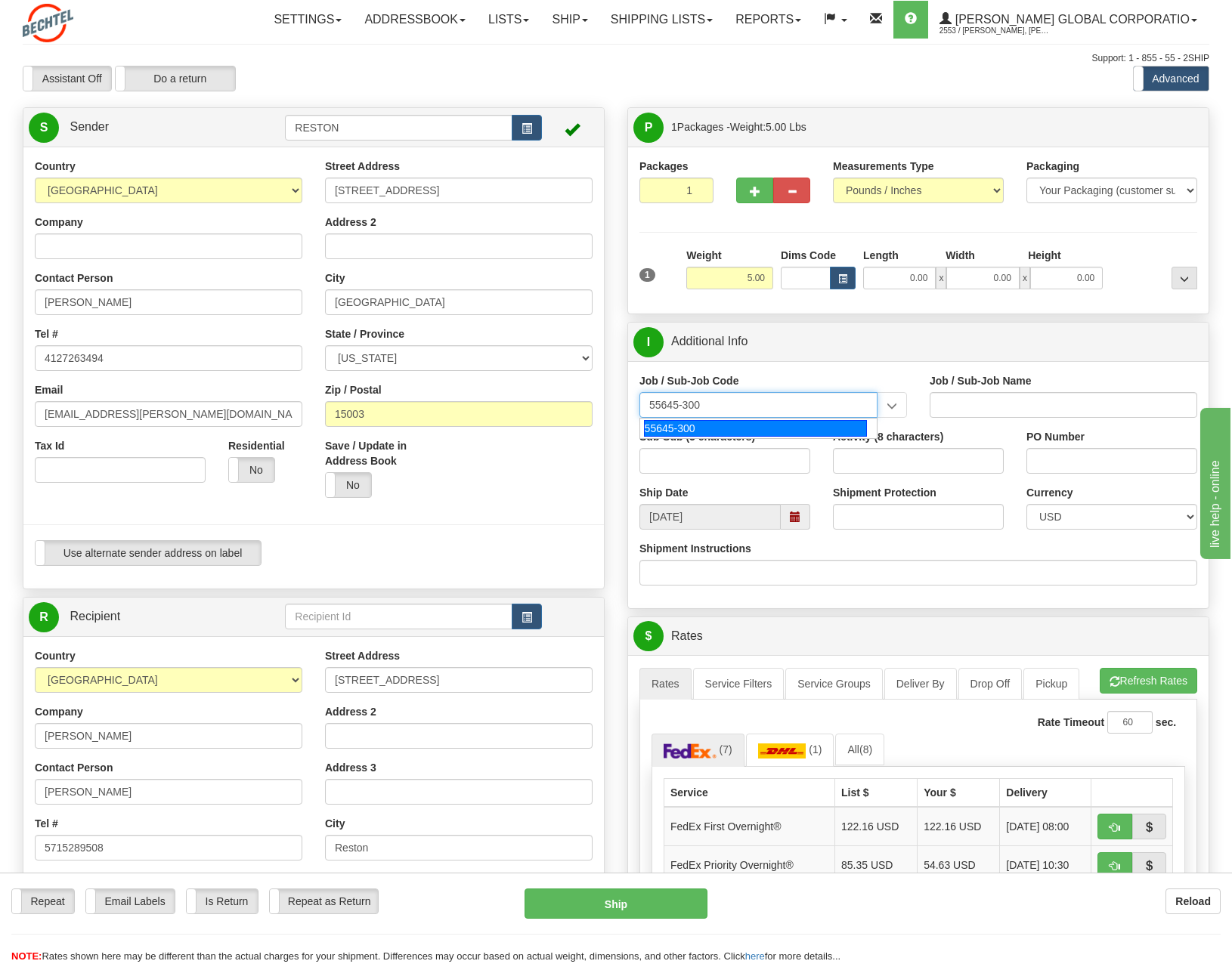
type input "55645-300"
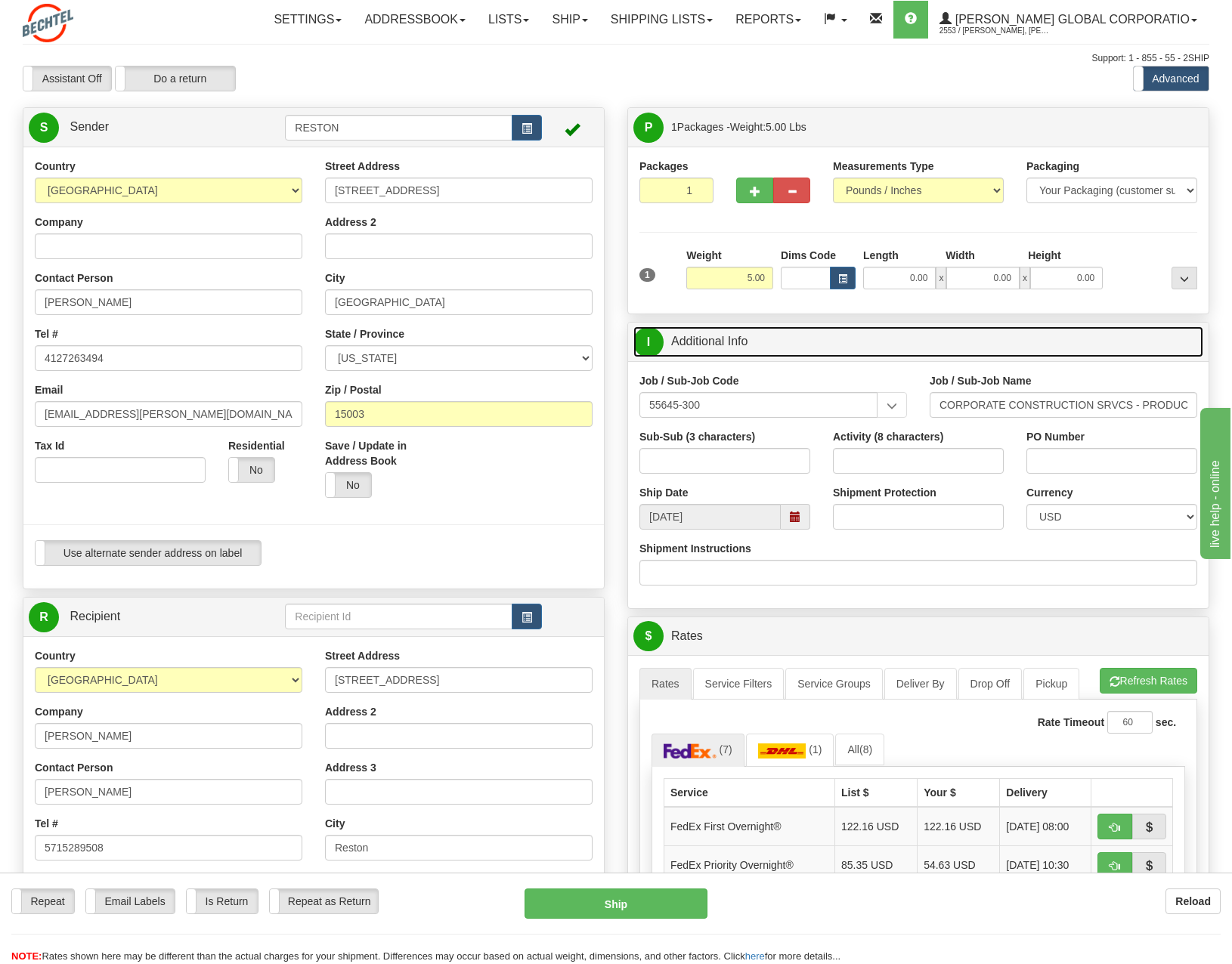
click at [929, 350] on link "I Additional Info" at bounding box center [919, 342] width 570 height 31
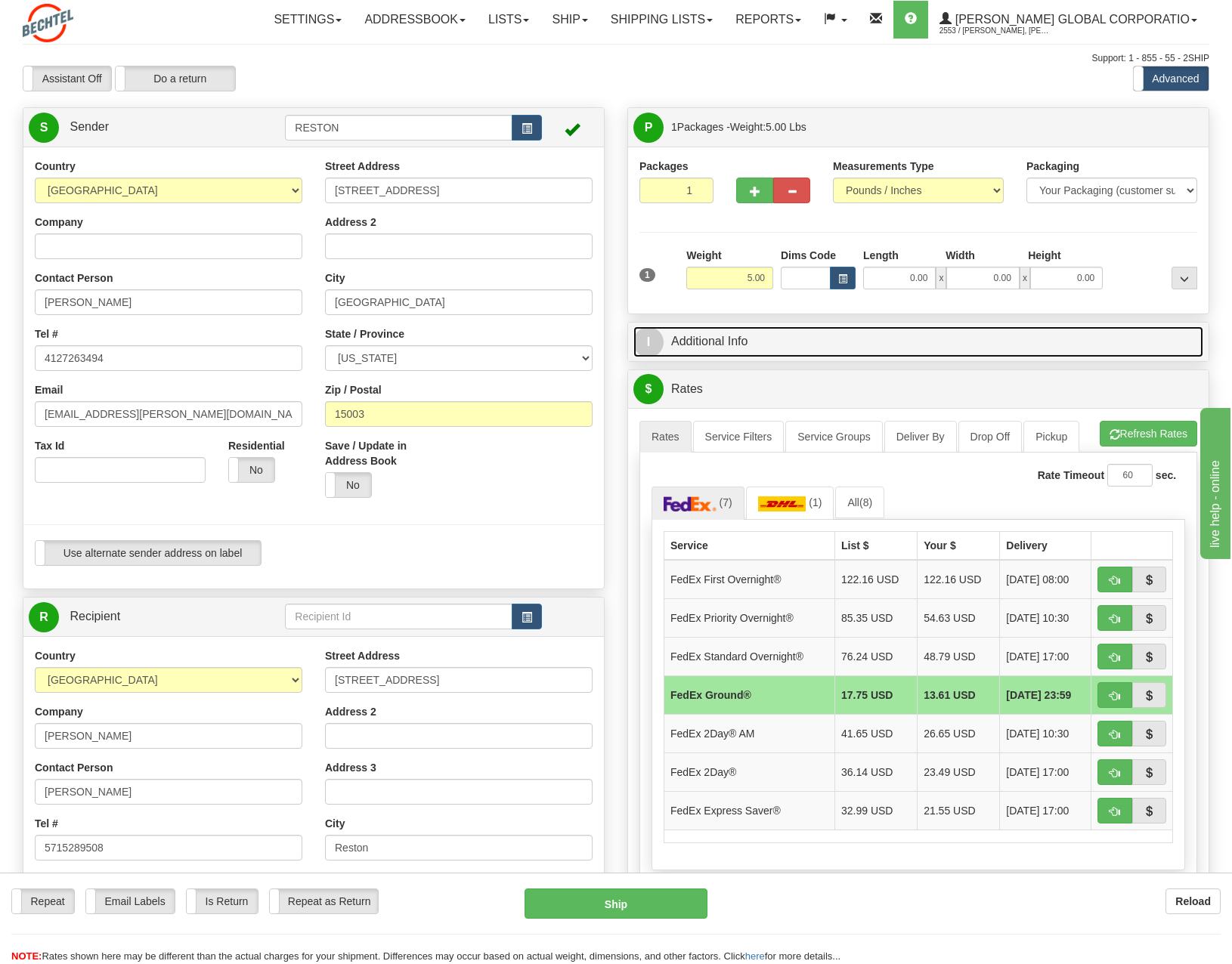
click at [777, 343] on link "I Additional Info" at bounding box center [919, 342] width 570 height 31
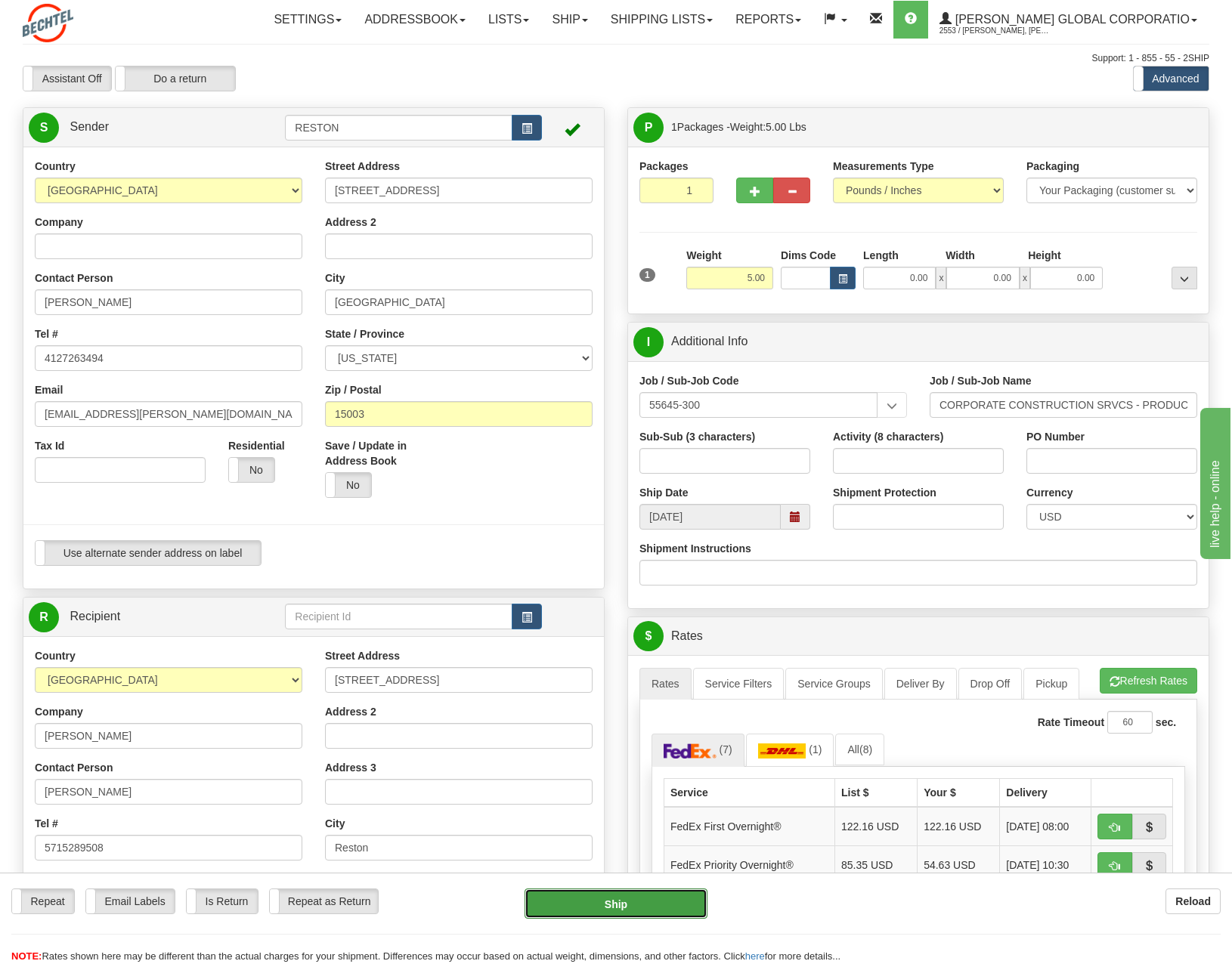
click at [668, 895] on button "Ship" at bounding box center [616, 903] width 183 height 30
type input "92"
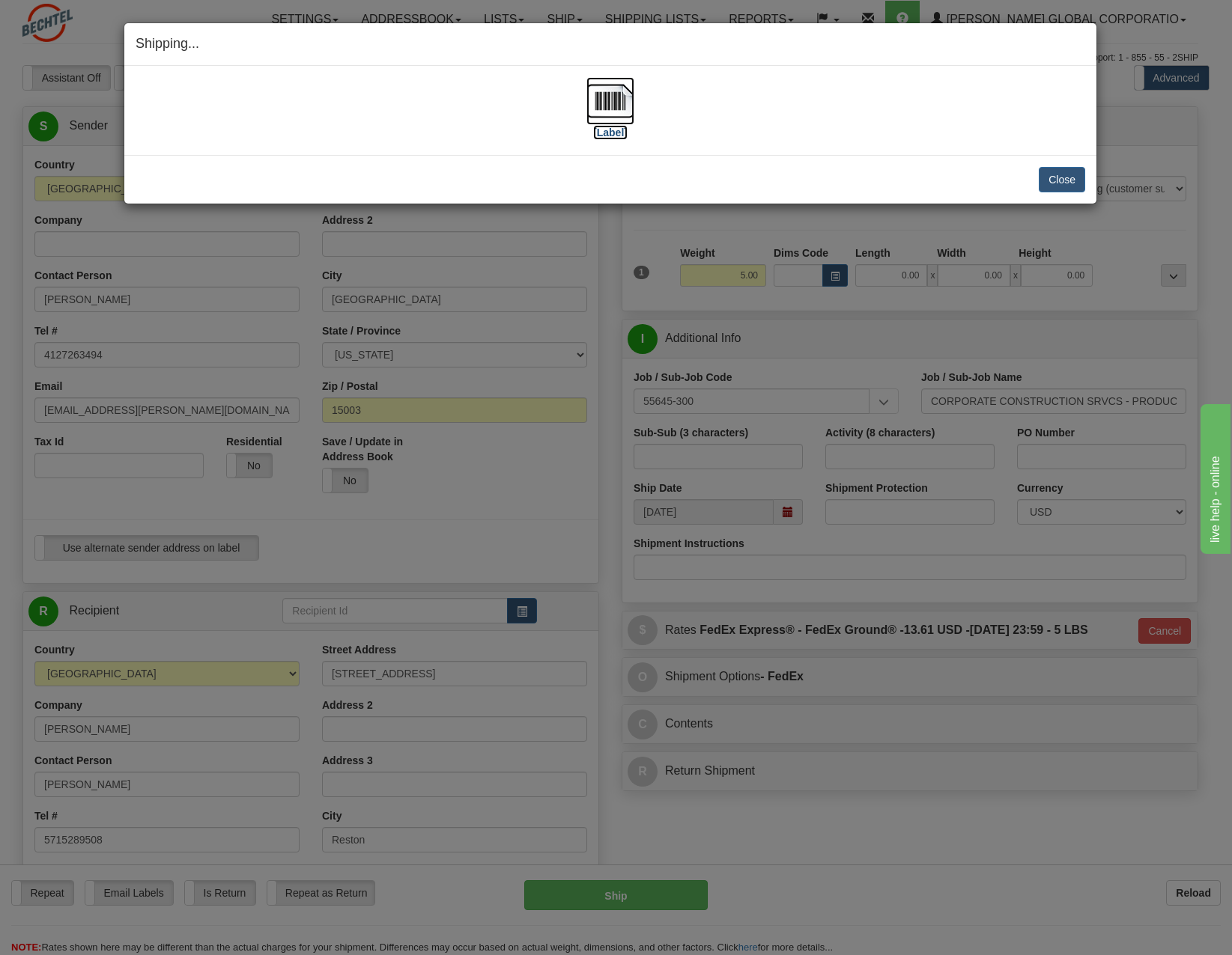
click at [608, 136] on label "[Label]" at bounding box center [611, 132] width 34 height 15
click at [1057, 177] on button "Close" at bounding box center [1062, 180] width 46 height 26
